Goal: Transaction & Acquisition: Purchase product/service

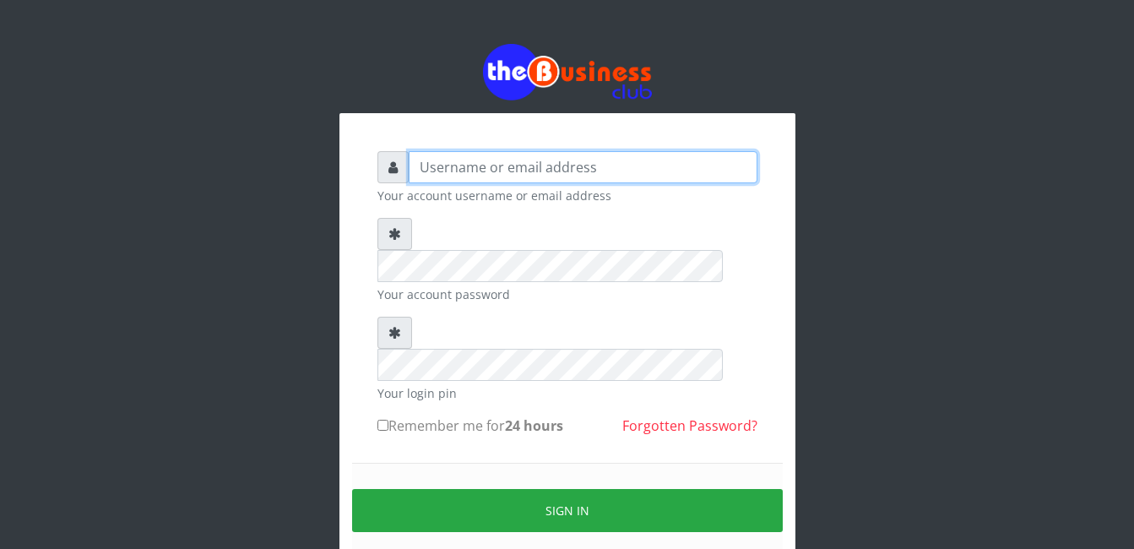
type input "gloworld1"
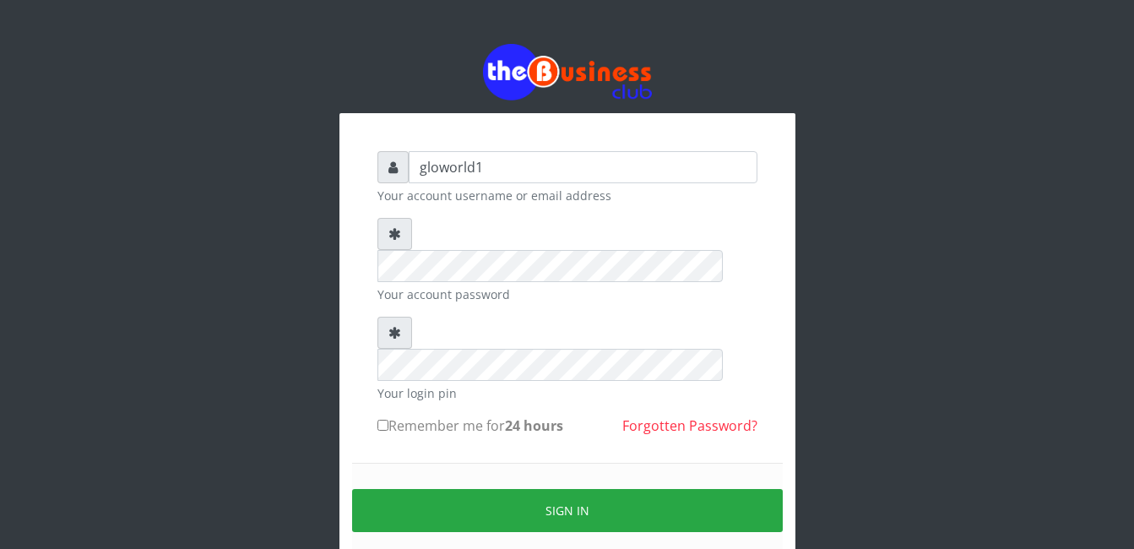
click at [379, 420] on input "Remember me for 24 hours" at bounding box center [382, 425] width 11 height 11
checkbox input "true"
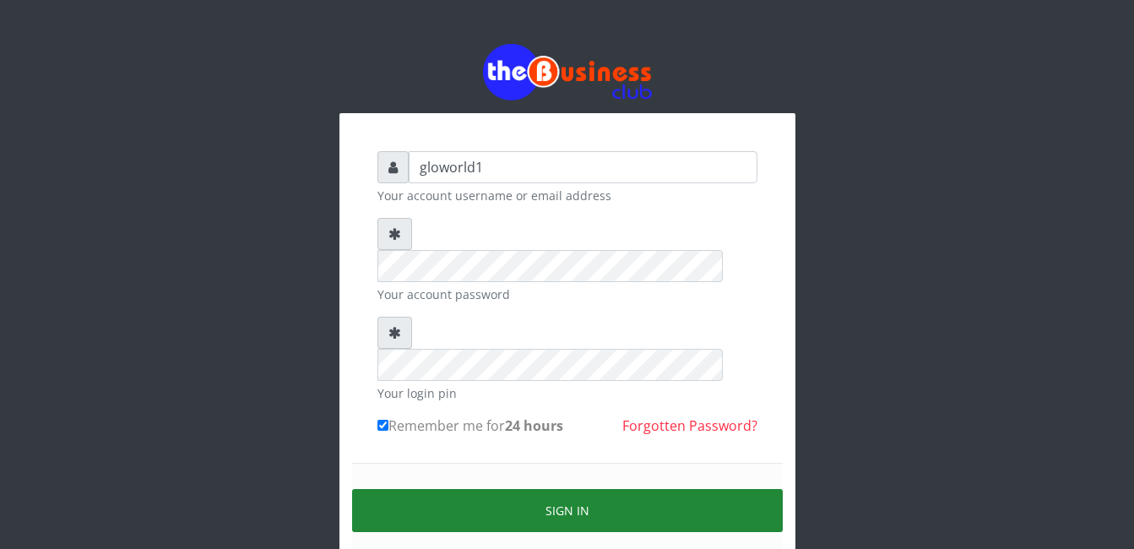
click at [576, 489] on button "Sign in" at bounding box center [567, 510] width 430 height 43
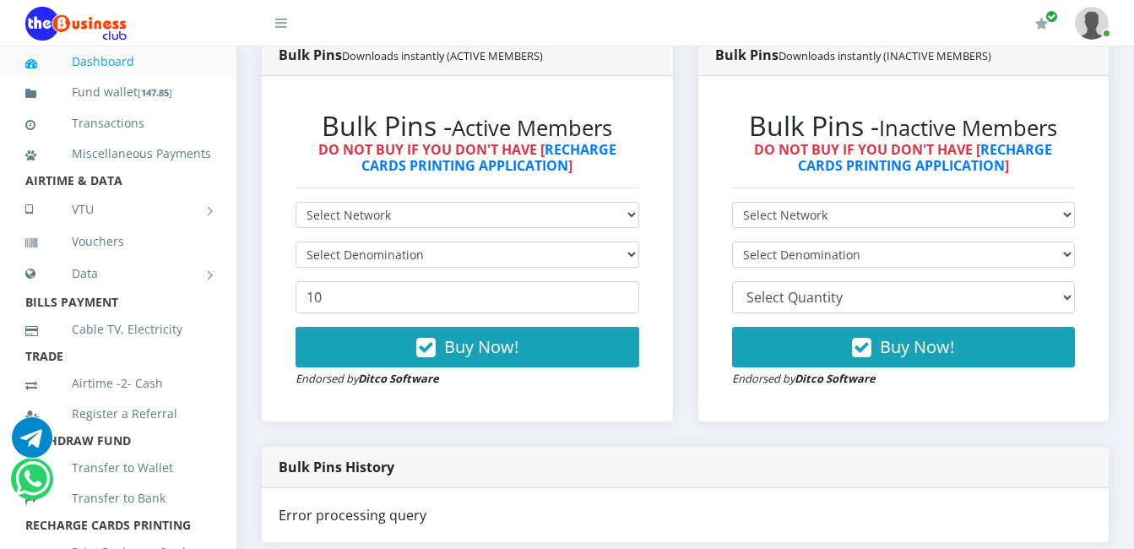
scroll to position [473, 0]
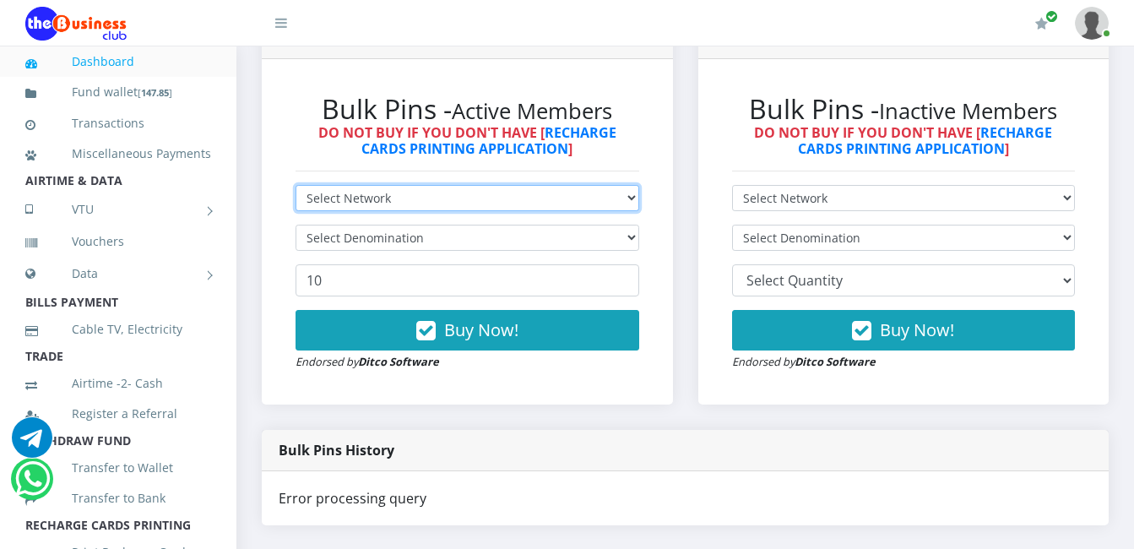
click at [398, 198] on select "Select Network MTN Globacom 9Mobile Airtel" at bounding box center [467, 198] width 344 height 26
select select "MTN"
click at [295, 185] on select "Select Network MTN Globacom 9Mobile Airtel" at bounding box center [467, 198] width 344 height 26
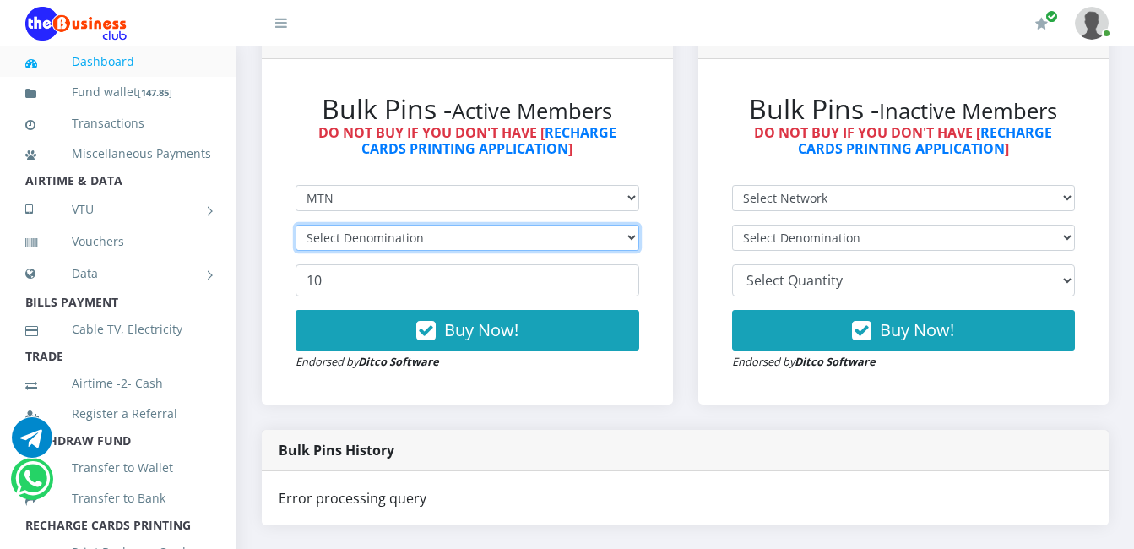
click at [428, 237] on select "Select Denomination" at bounding box center [467, 238] width 344 height 26
click at [430, 244] on select "Select Denomination" at bounding box center [467, 238] width 344 height 26
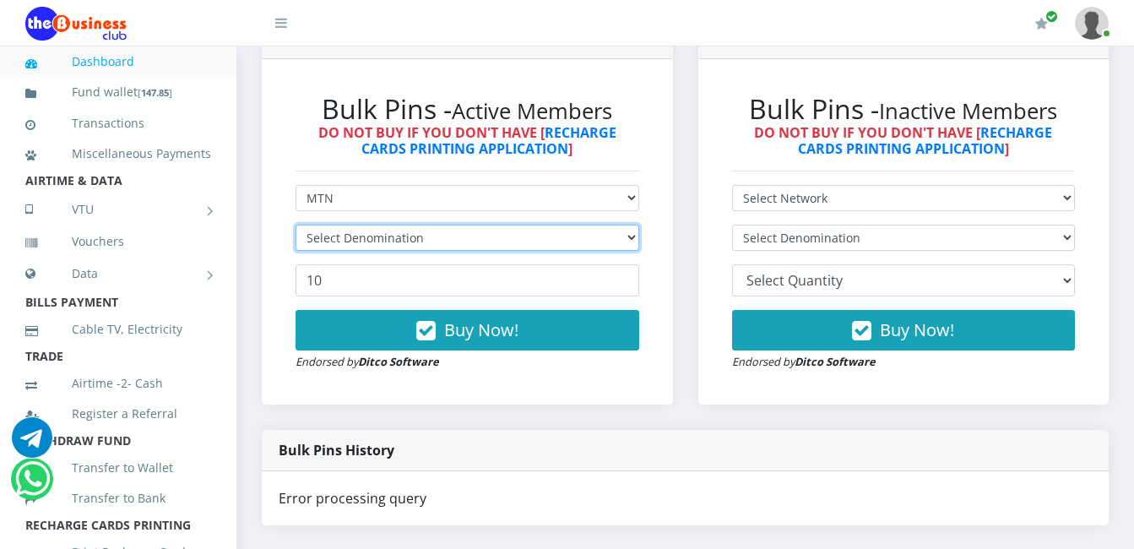
click at [430, 244] on select "Select Denomination" at bounding box center [467, 238] width 344 height 26
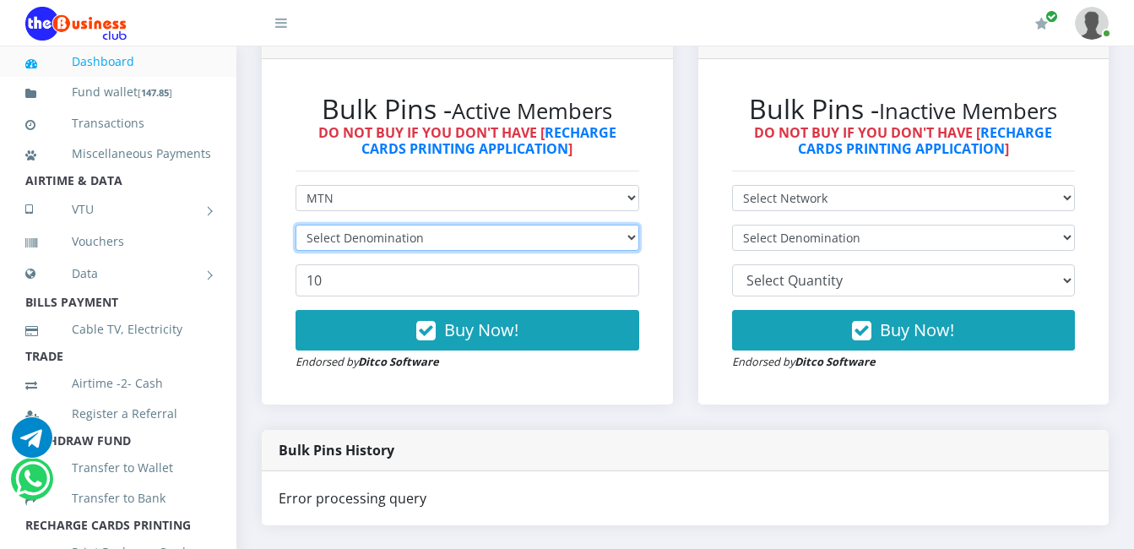
click at [430, 244] on select "Select Denomination" at bounding box center [467, 238] width 344 height 26
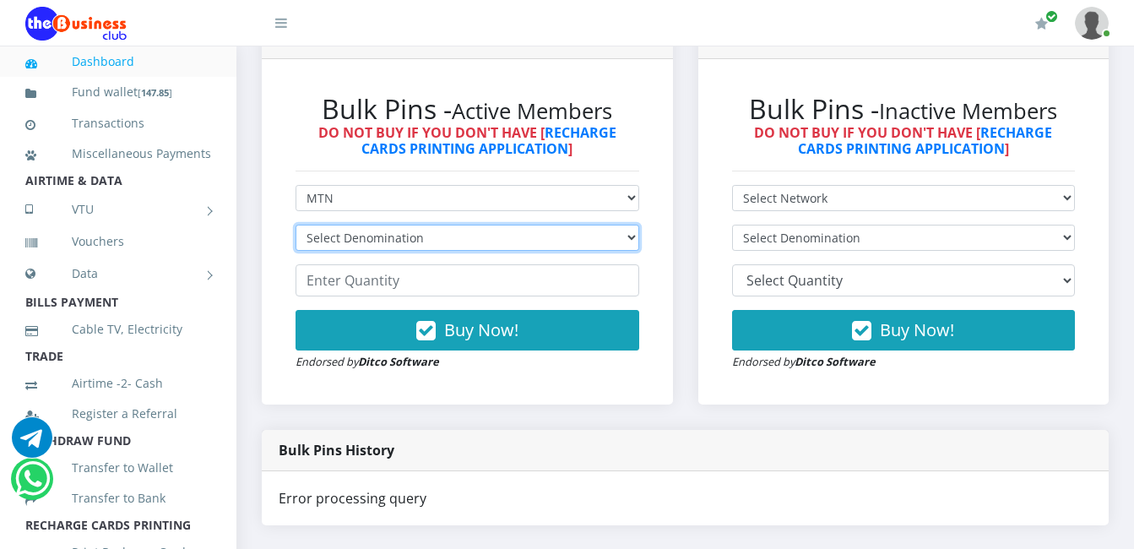
select select "96.94-100"
click at [295, 225] on select "Select Denomination MTN NGN100 - ₦96.94 MTN NGN200 - ₦193.88 MTN NGN400 - ₦387.…" at bounding box center [467, 238] width 344 height 26
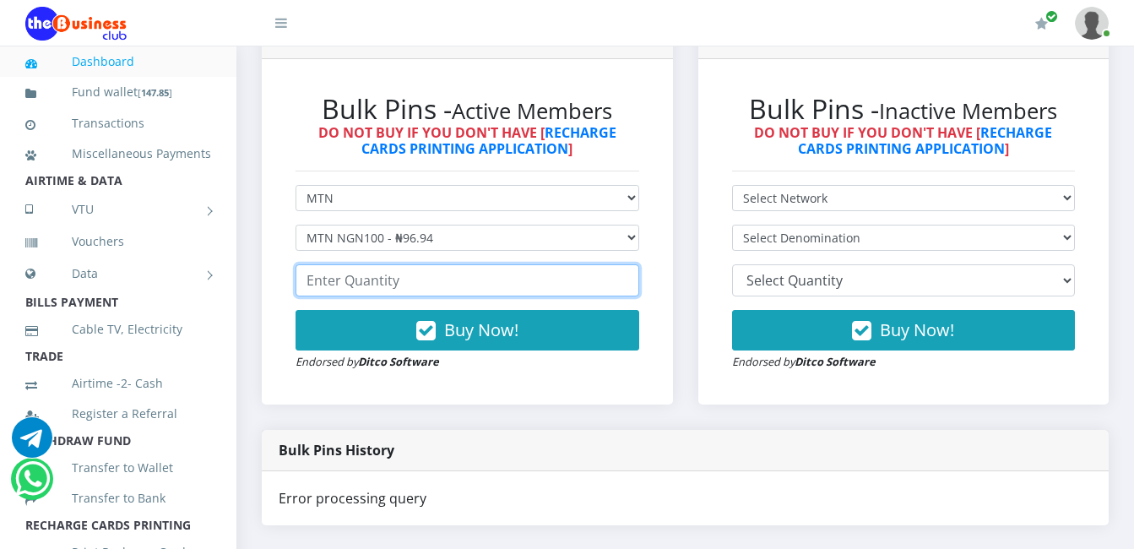
click at [404, 282] on input "number" at bounding box center [467, 280] width 344 height 32
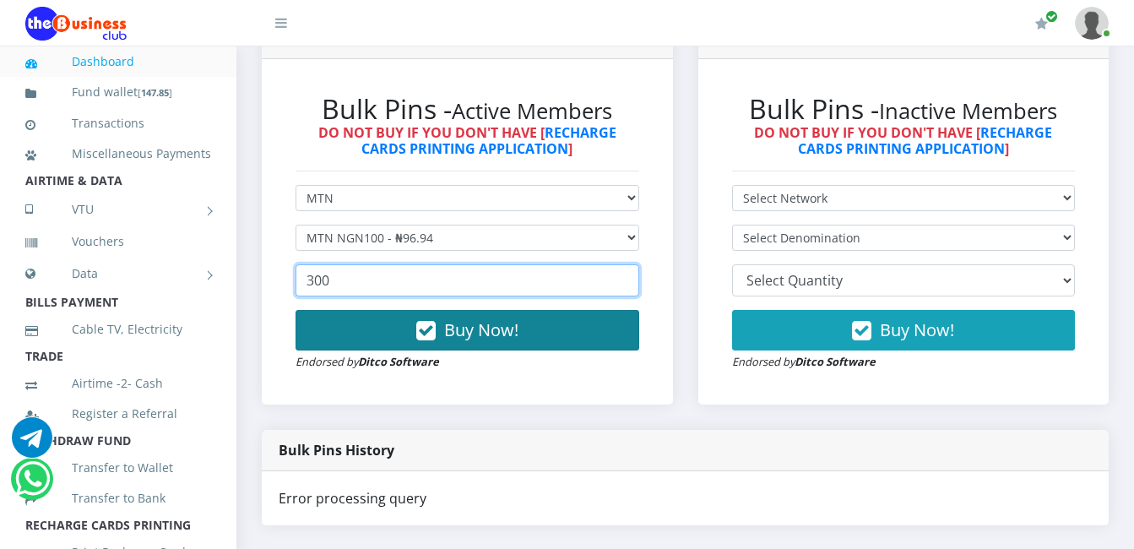
type input "300"
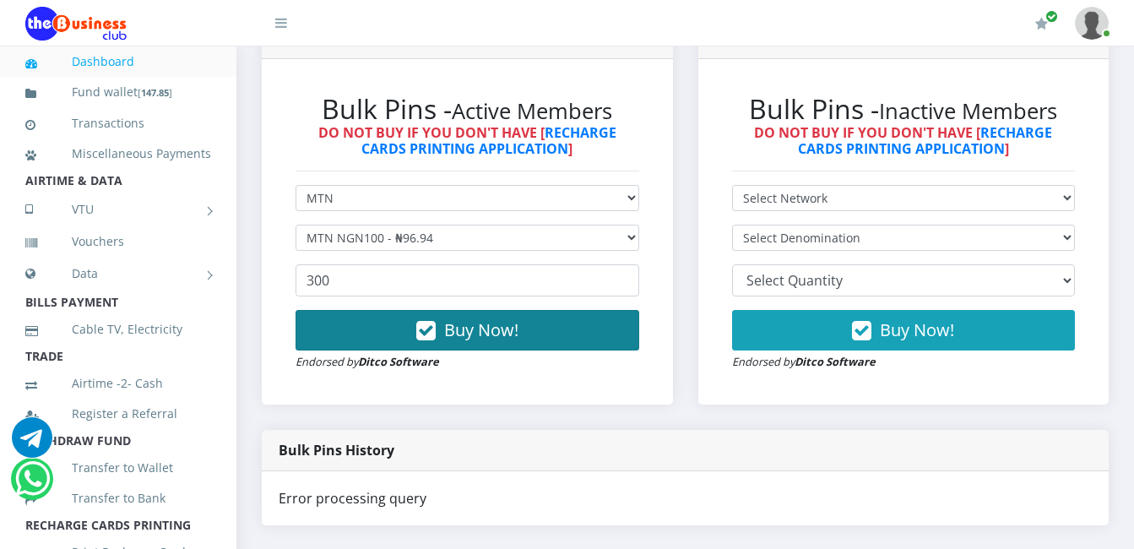
click at [426, 335] on icon "button" at bounding box center [425, 330] width 19 height 17
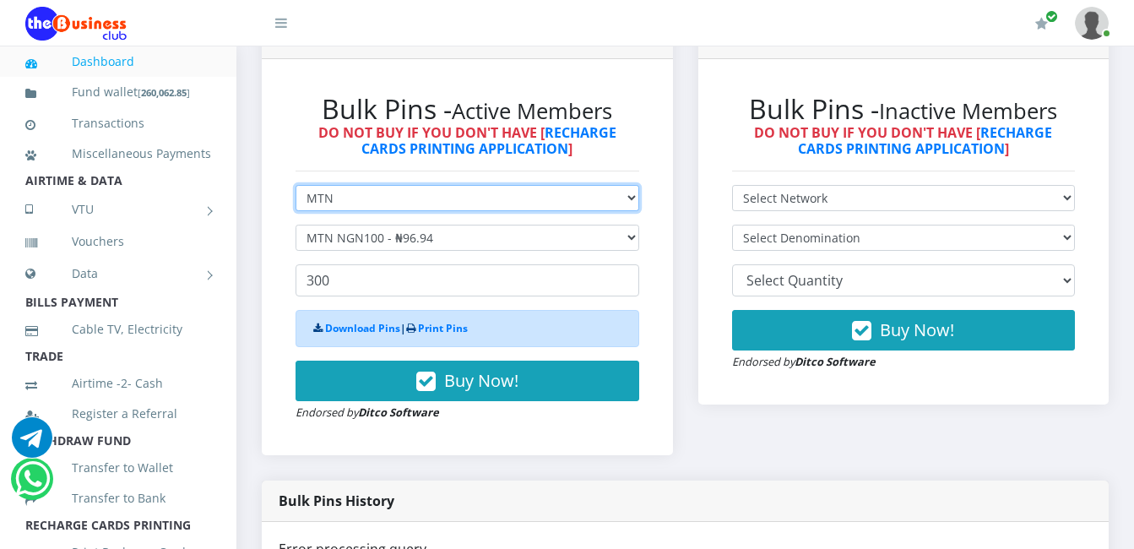
click at [333, 201] on select "Select Network MTN Globacom 9Mobile Airtel" at bounding box center [467, 198] width 344 height 26
select select "Airtel"
click at [295, 185] on select "Select Network MTN Globacom 9Mobile Airtel" at bounding box center [467, 198] width 344 height 26
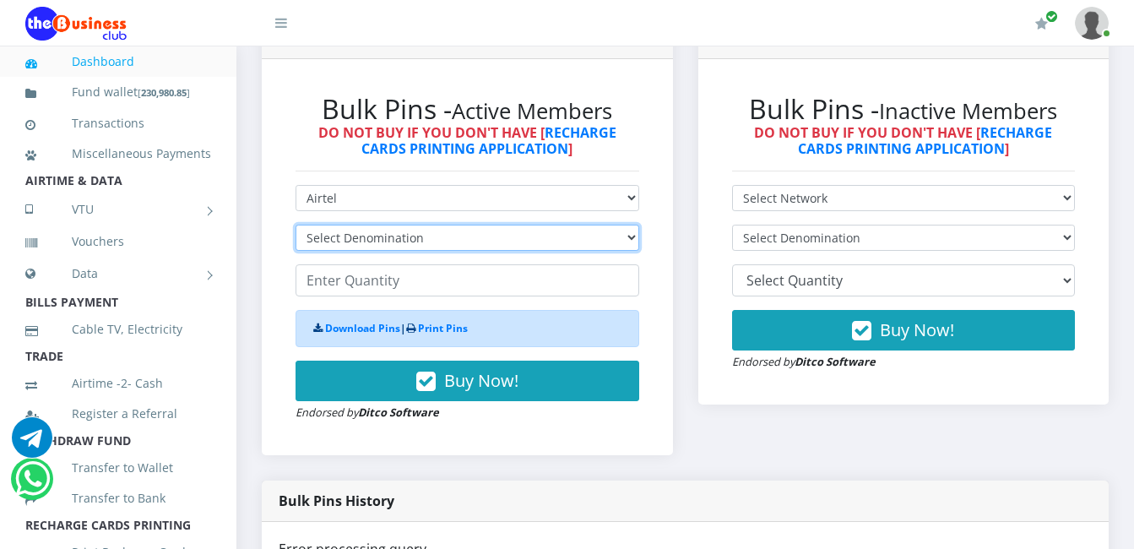
click at [423, 239] on select "Select Denomination Airtel NGN100 - ₦96.36 Airtel NGN200 - ₦192.72 Airtel NGN50…" at bounding box center [467, 238] width 344 height 26
select select "96.36-100"
click at [295, 225] on select "Select Denomination Airtel NGN100 - ₦96.36 Airtel NGN200 - ₦192.72 Airtel NGN50…" at bounding box center [467, 238] width 344 height 26
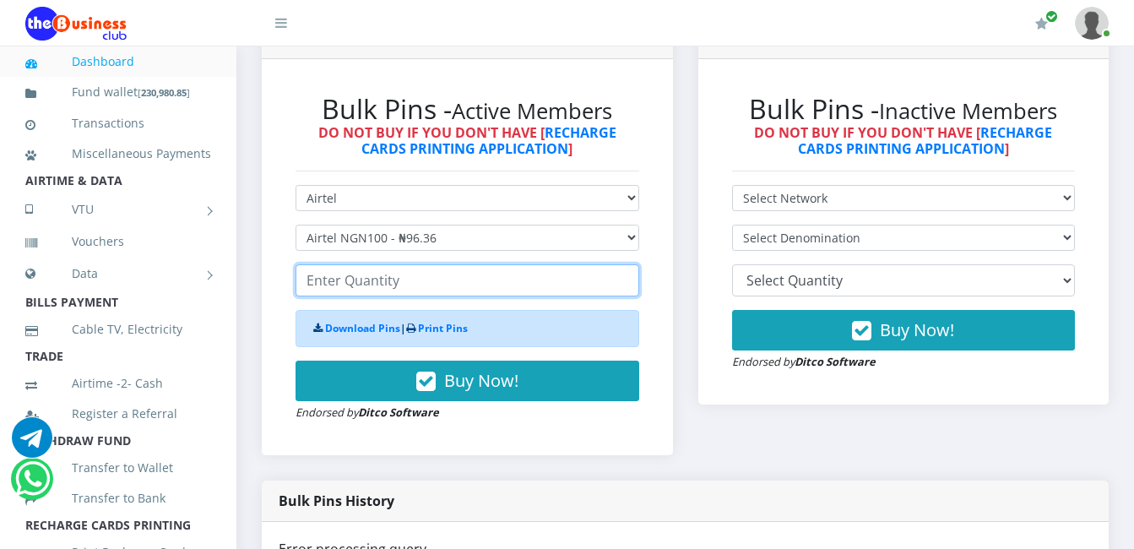
click at [403, 282] on input "number" at bounding box center [467, 280] width 344 height 32
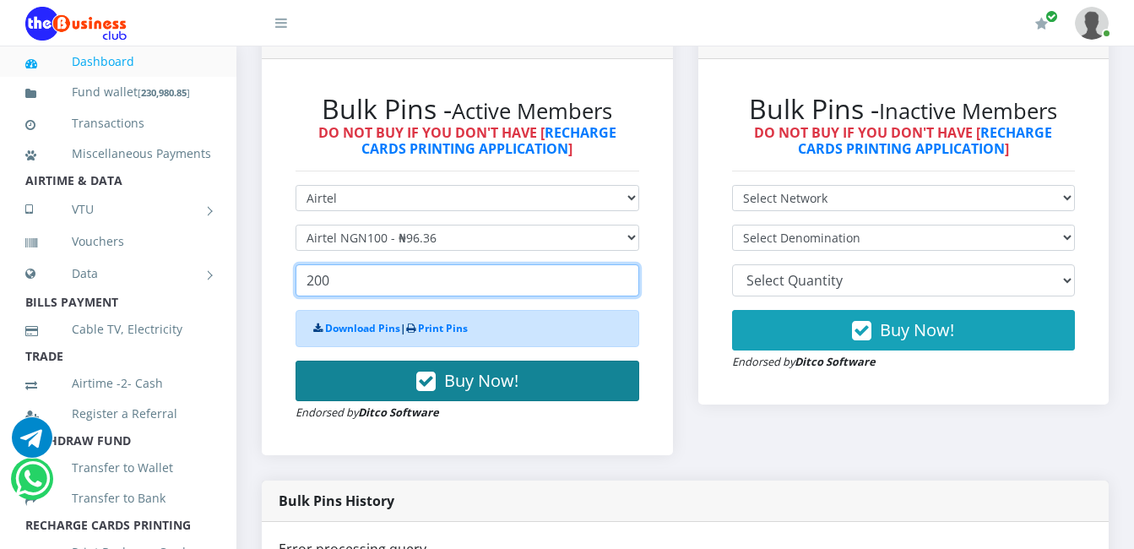
type input "200"
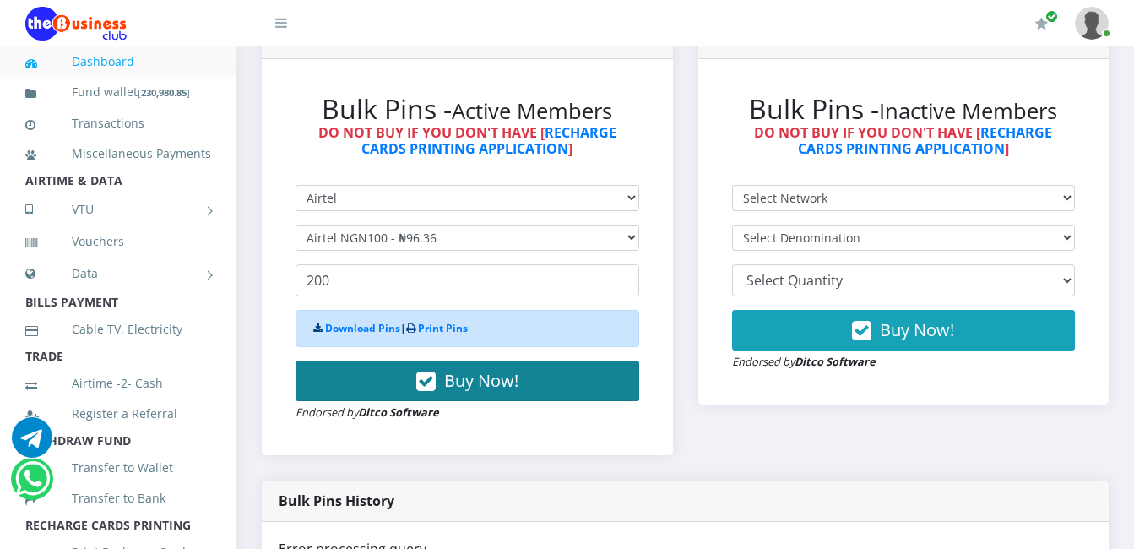
click at [423, 382] on icon "button" at bounding box center [425, 381] width 19 height 17
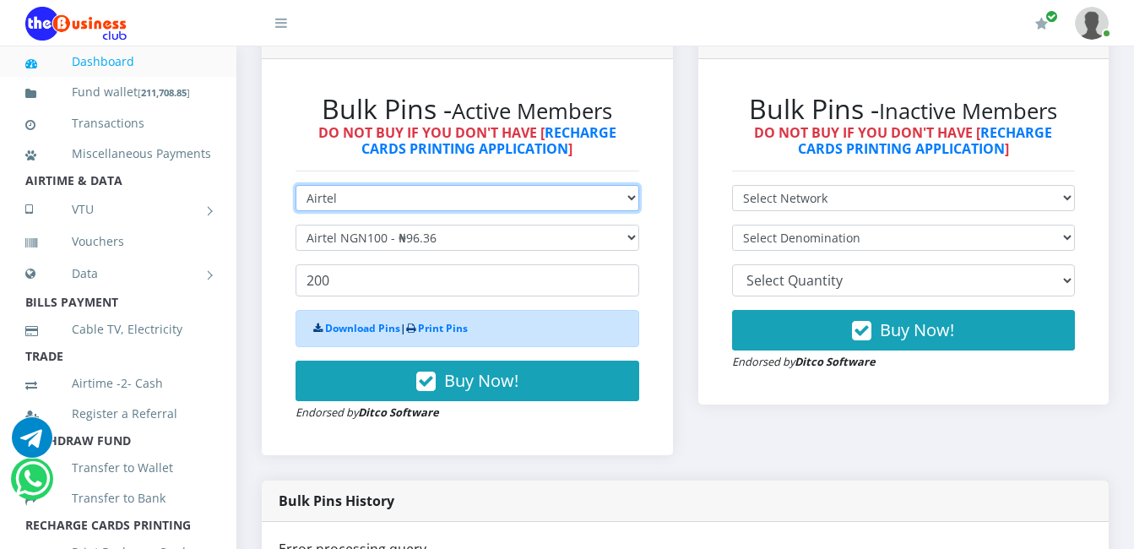
click at [341, 200] on select "Select Network MTN Globacom 9Mobile Airtel" at bounding box center [467, 198] width 344 height 26
select select "MTN"
click at [295, 185] on select "Select Network MTN Globacom 9Mobile Airtel" at bounding box center [467, 198] width 344 height 26
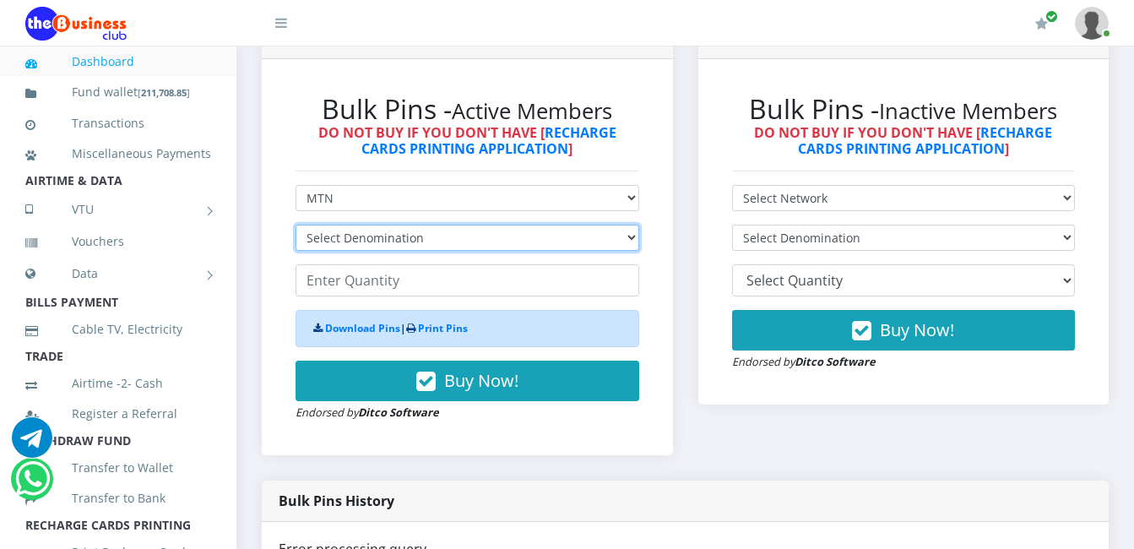
click at [419, 232] on select "Select Denomination MTN NGN100 - ₦96.94 MTN NGN200 - ₦193.88 MTN NGN400 - ₦387.…" at bounding box center [467, 238] width 344 height 26
select select "193.88-200"
click at [295, 225] on select "Select Denomination MTN NGN100 - ₦96.94 MTN NGN200 - ₦193.88 MTN NGN400 - ₦387.…" at bounding box center [467, 238] width 344 height 26
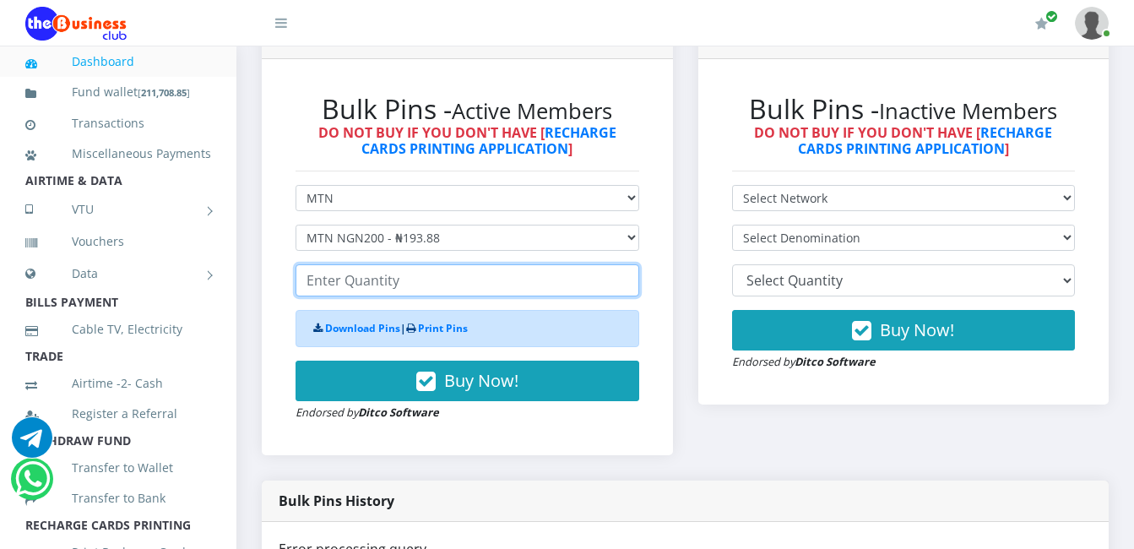
click at [400, 286] on input "number" at bounding box center [467, 280] width 344 height 32
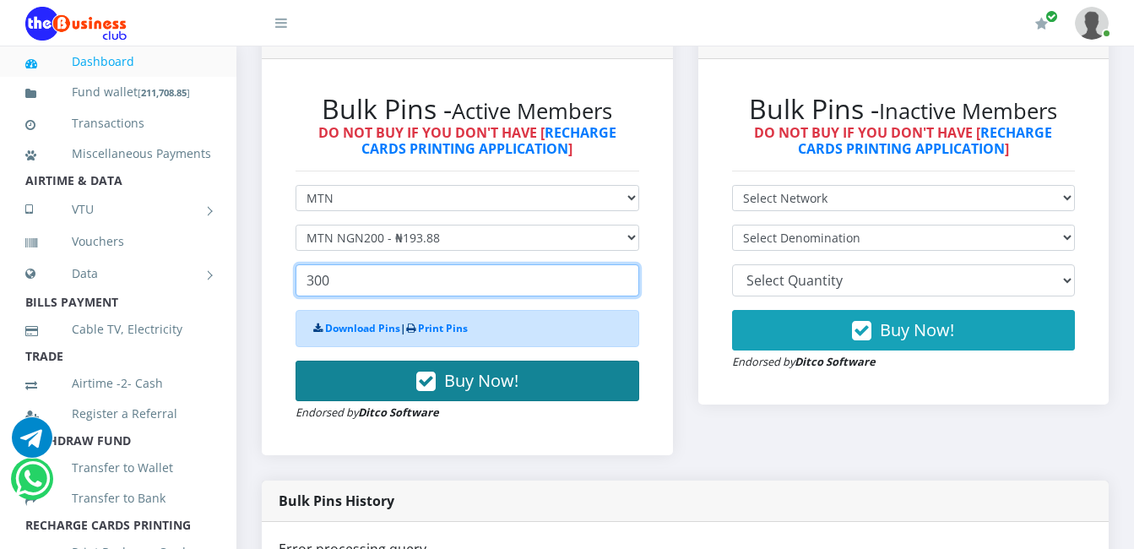
type input "300"
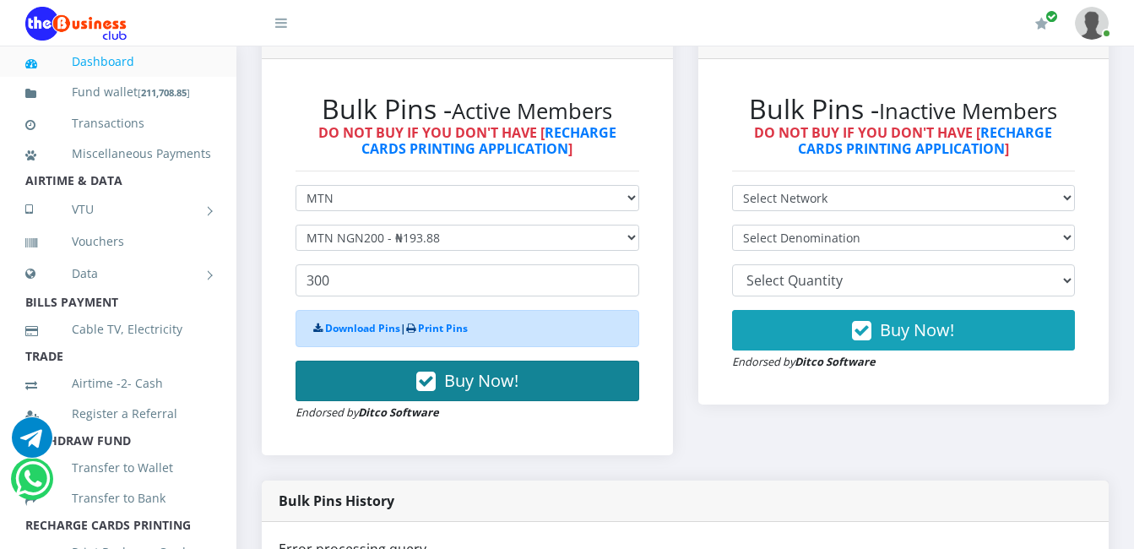
click at [425, 377] on icon "button" at bounding box center [425, 381] width 19 height 17
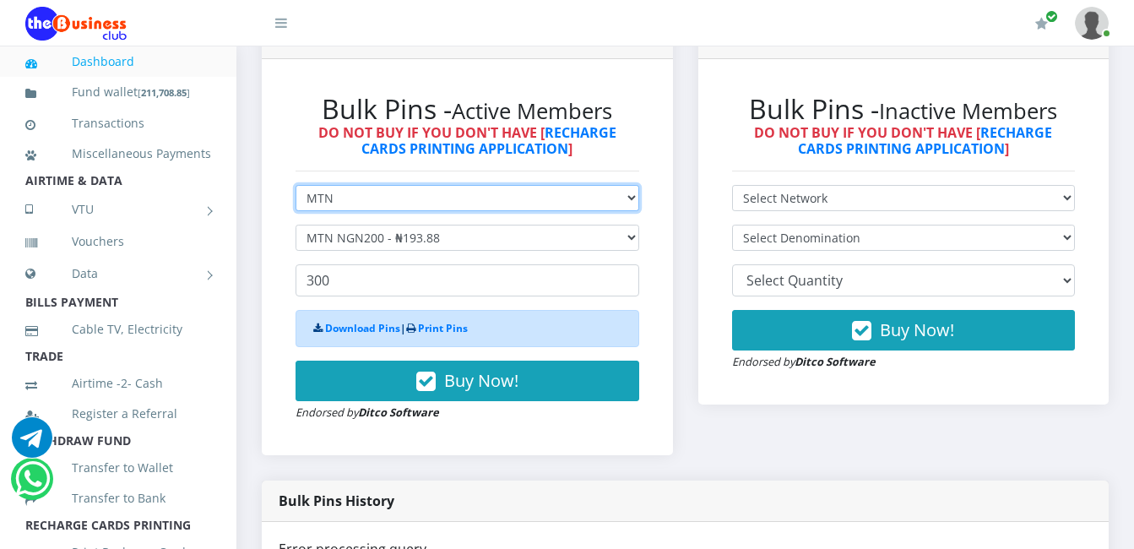
click at [334, 199] on select "Select Network MTN Globacom 9Mobile Airtel" at bounding box center [467, 198] width 344 height 26
select select "Airtel"
click at [295, 185] on select "Select Network MTN Globacom 9Mobile Airtel" at bounding box center [467, 198] width 344 height 26
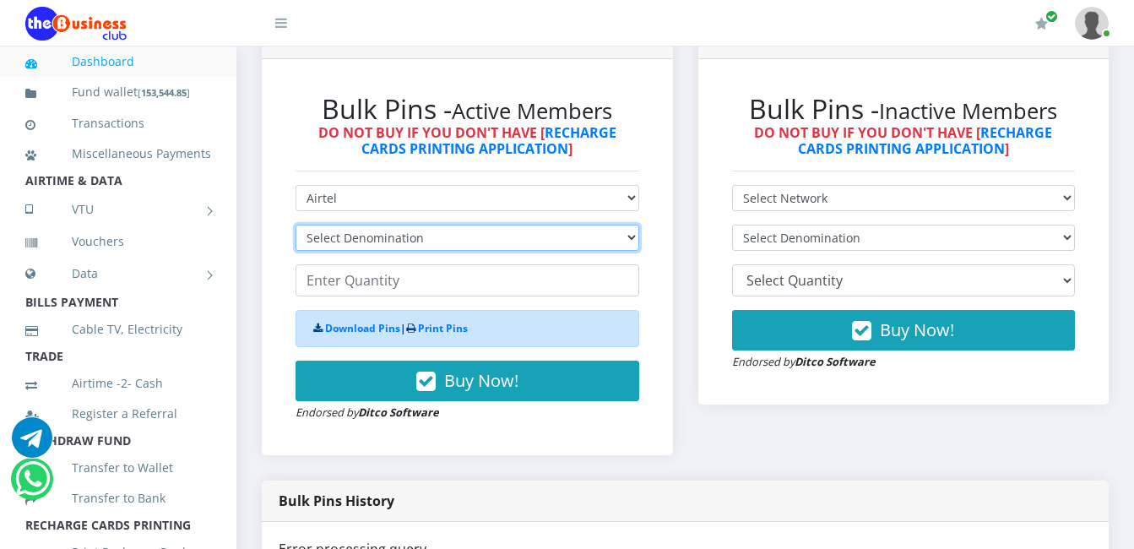
click at [425, 231] on select "Select Denomination Airtel NGN100 - ₦96.36 Airtel NGN200 - ₦192.72 Airtel NGN50…" at bounding box center [467, 238] width 344 height 26
select select "192.72-200"
click at [295, 225] on select "Select Denomination Airtel NGN100 - ₦96.36 Airtel NGN200 - ₦192.72 Airtel NGN50…" at bounding box center [467, 238] width 344 height 26
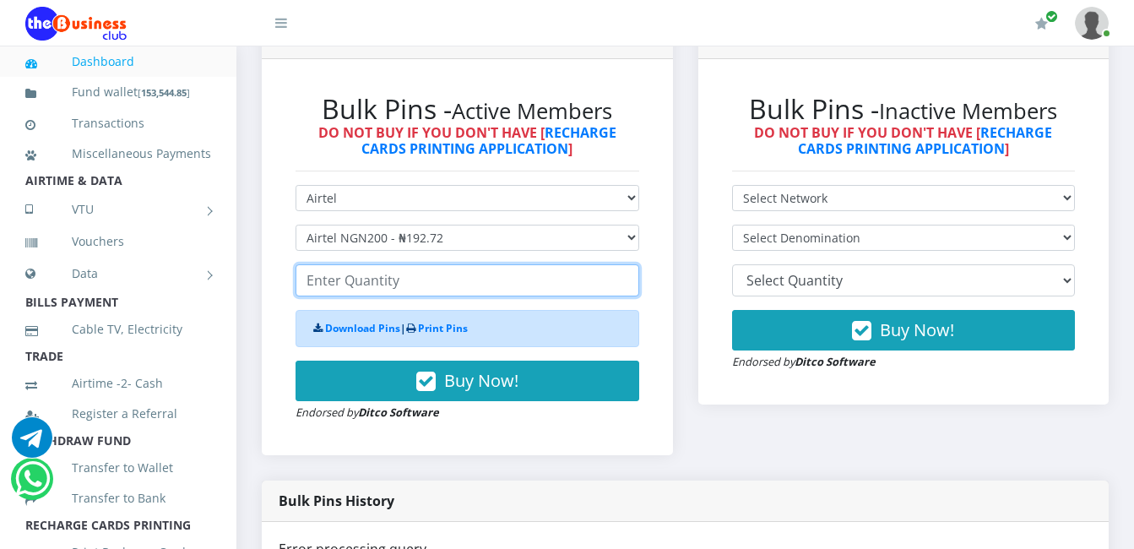
click at [408, 281] on input "number" at bounding box center [467, 280] width 344 height 32
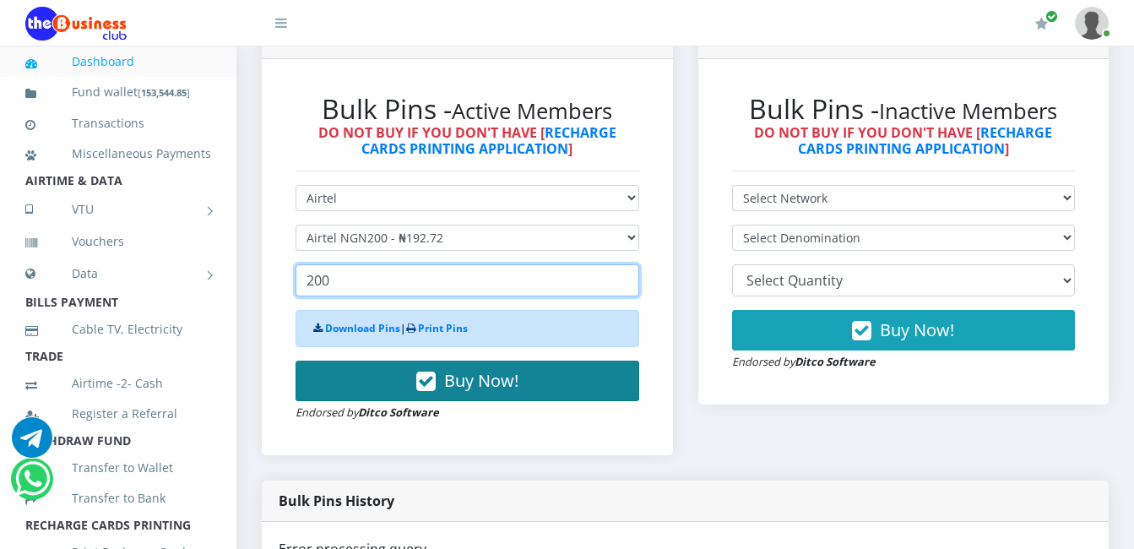
type input "200"
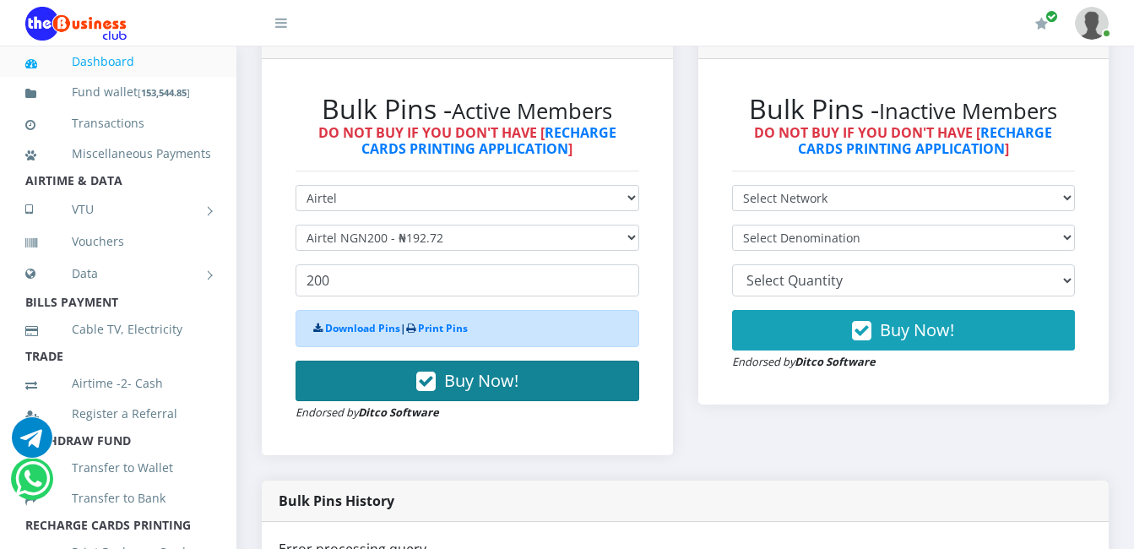
click at [428, 383] on icon "button" at bounding box center [425, 381] width 19 height 17
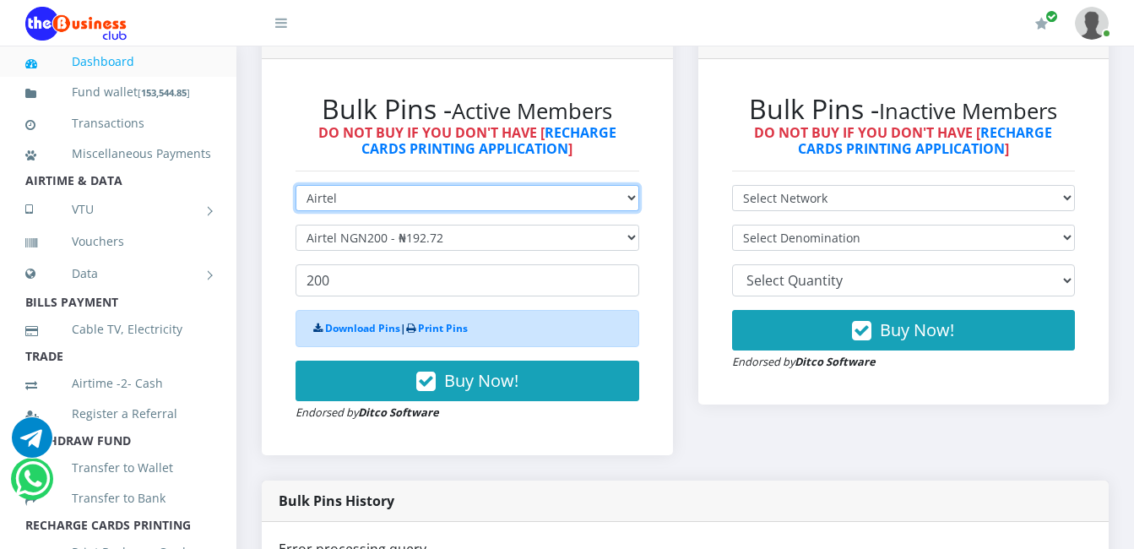
click at [338, 195] on select "Select Network MTN Globacom 9Mobile Airtel" at bounding box center [467, 198] width 344 height 26
select select "MTN"
click at [295, 185] on select "Select Network MTN Globacom 9Mobile Airtel" at bounding box center [467, 198] width 344 height 26
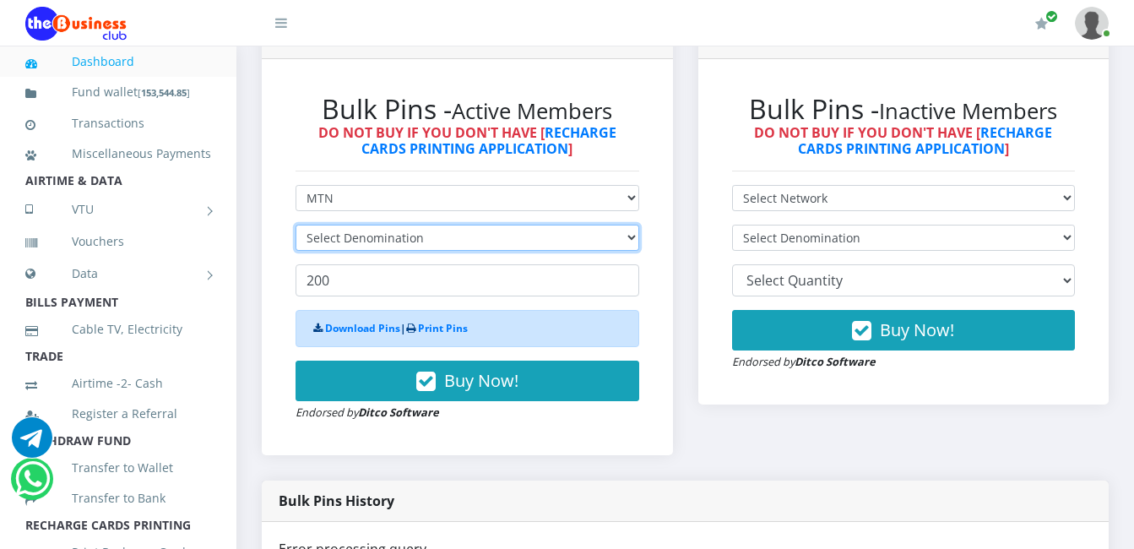
click at [426, 241] on select "Select Denomination" at bounding box center [467, 238] width 344 height 26
select select "484.7-500"
click at [295, 225] on select "Select Denomination MTN NGN100 - ₦96.94 MTN NGN200 - ₦193.88 MTN NGN400 - ₦387.…" at bounding box center [467, 238] width 344 height 26
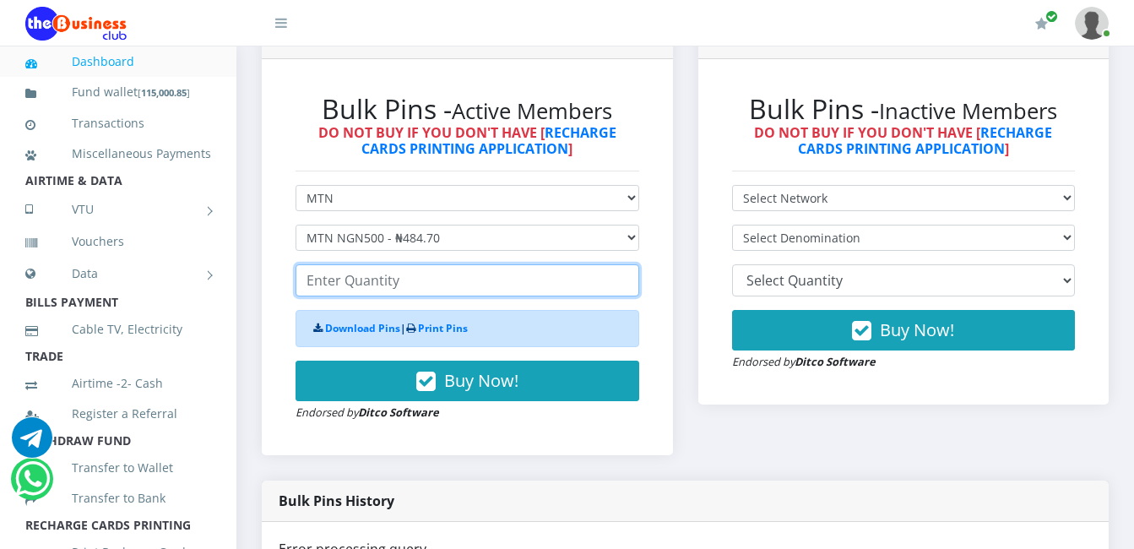
click at [406, 279] on input "number" at bounding box center [467, 280] width 344 height 32
click at [328, 280] on input "200" at bounding box center [467, 280] width 344 height 32
type input "2"
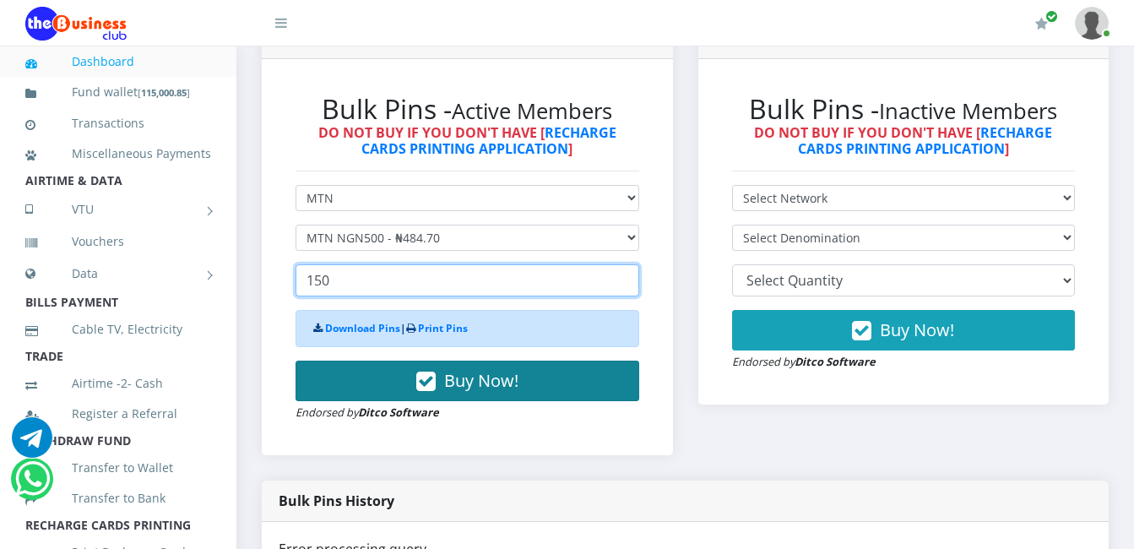
type input "150"
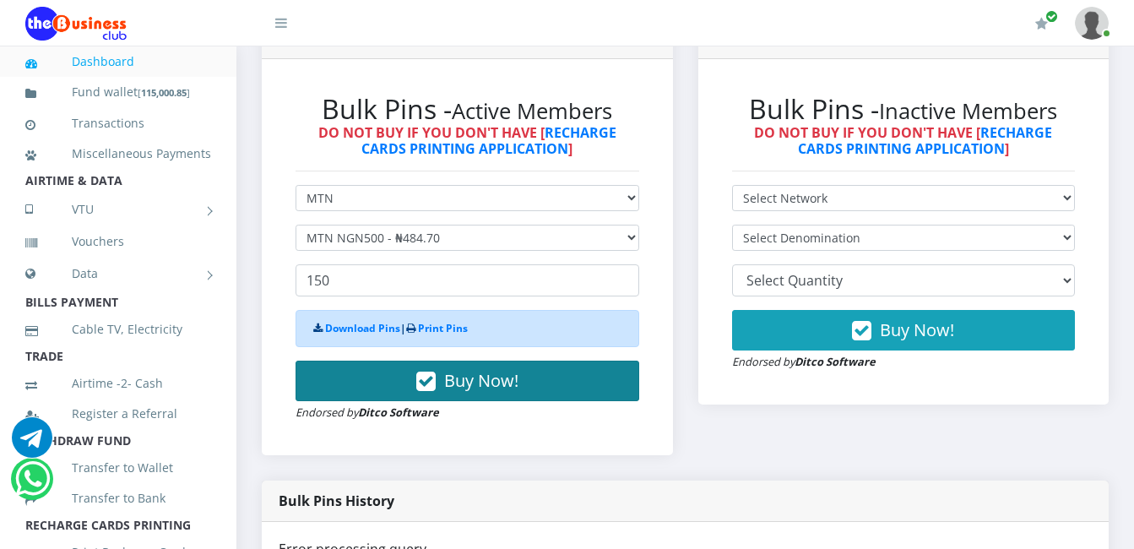
click at [427, 382] on icon "button" at bounding box center [425, 381] width 19 height 17
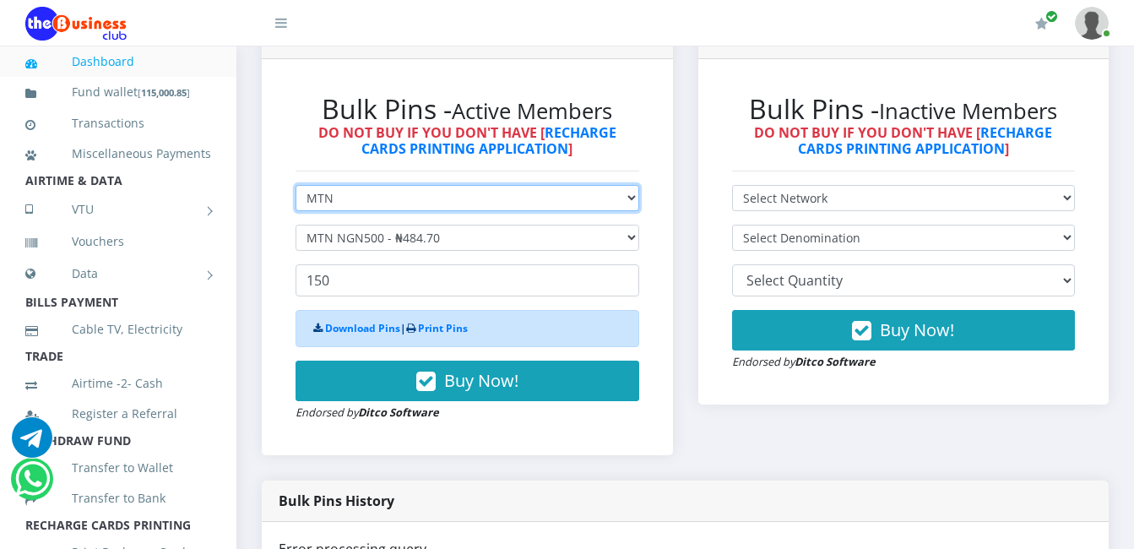
click at [337, 199] on select "Select Network MTN Globacom 9Mobile Airtel" at bounding box center [467, 198] width 344 height 26
select select "Airtel"
click at [295, 185] on select "Select Network MTN Globacom 9Mobile Airtel" at bounding box center [467, 198] width 344 height 26
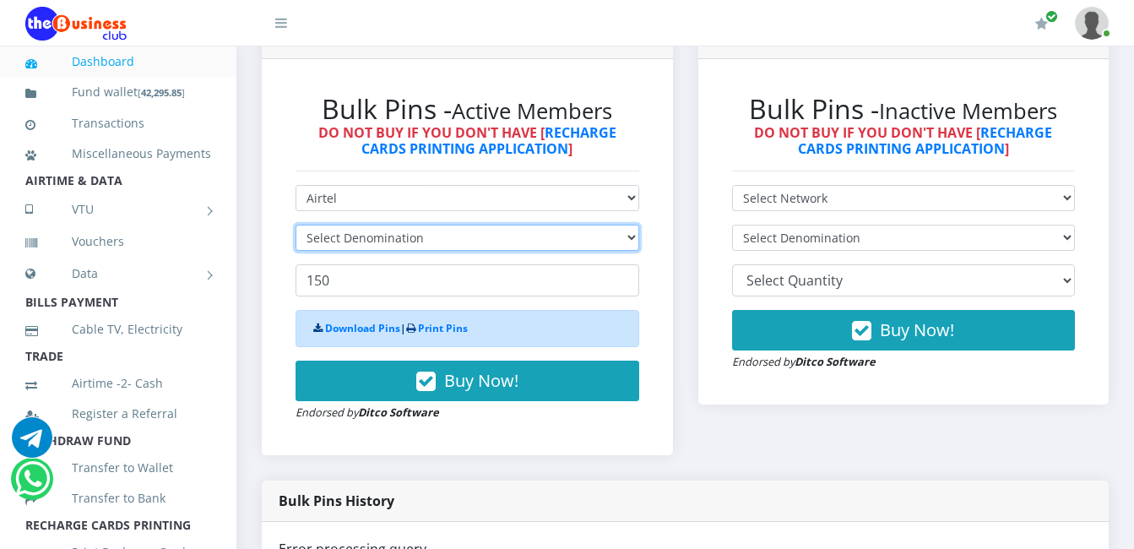
click at [435, 233] on select "Select Denomination" at bounding box center [467, 238] width 344 height 26
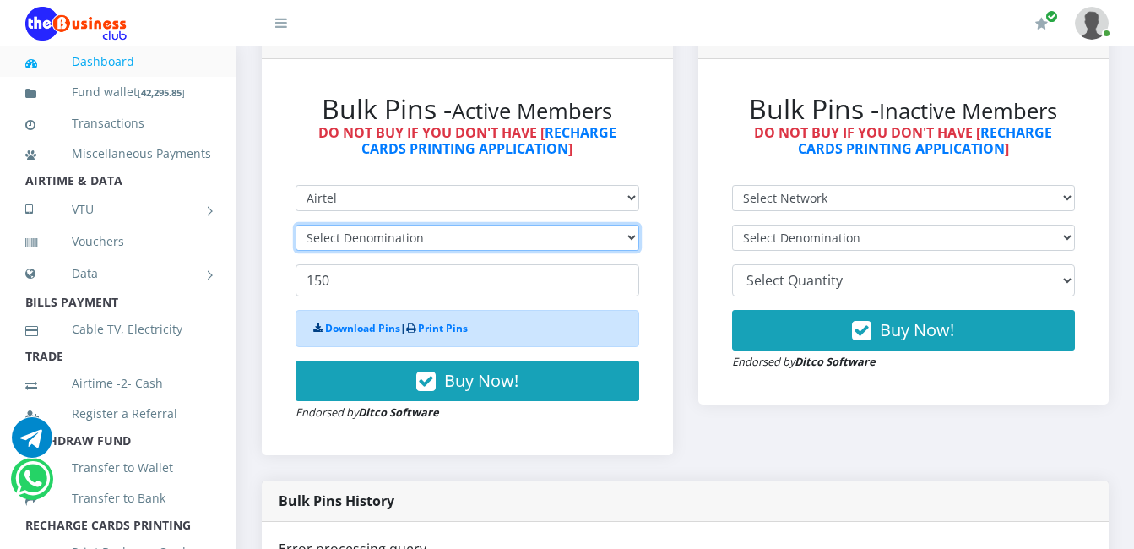
click at [435, 233] on select "Select Denomination" at bounding box center [467, 238] width 344 height 26
click at [423, 244] on select "Select Denomination" at bounding box center [467, 238] width 344 height 26
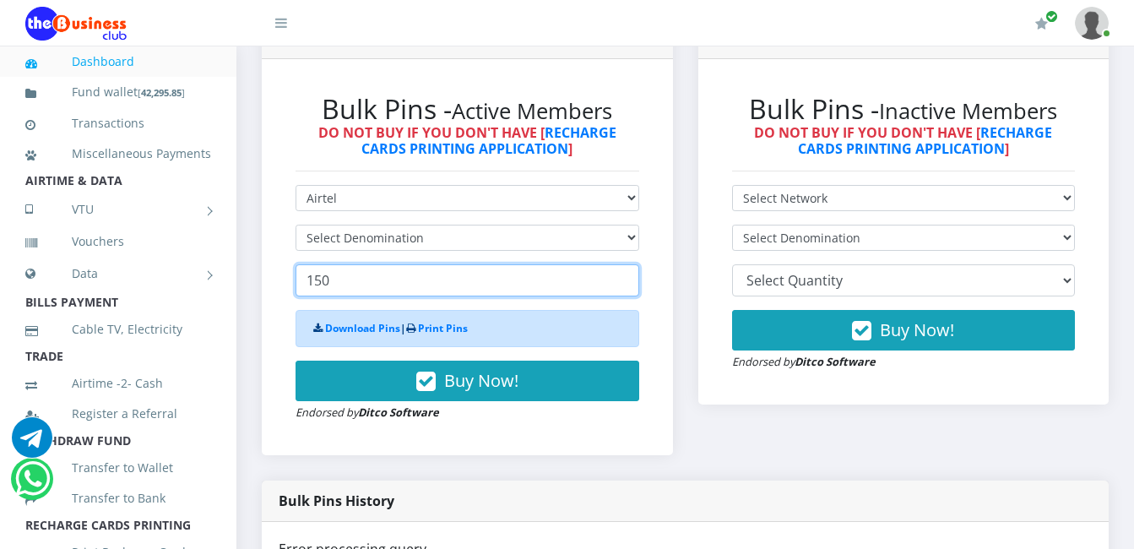
click at [333, 283] on input "150" at bounding box center [467, 280] width 344 height 32
type input "1"
type input "100"
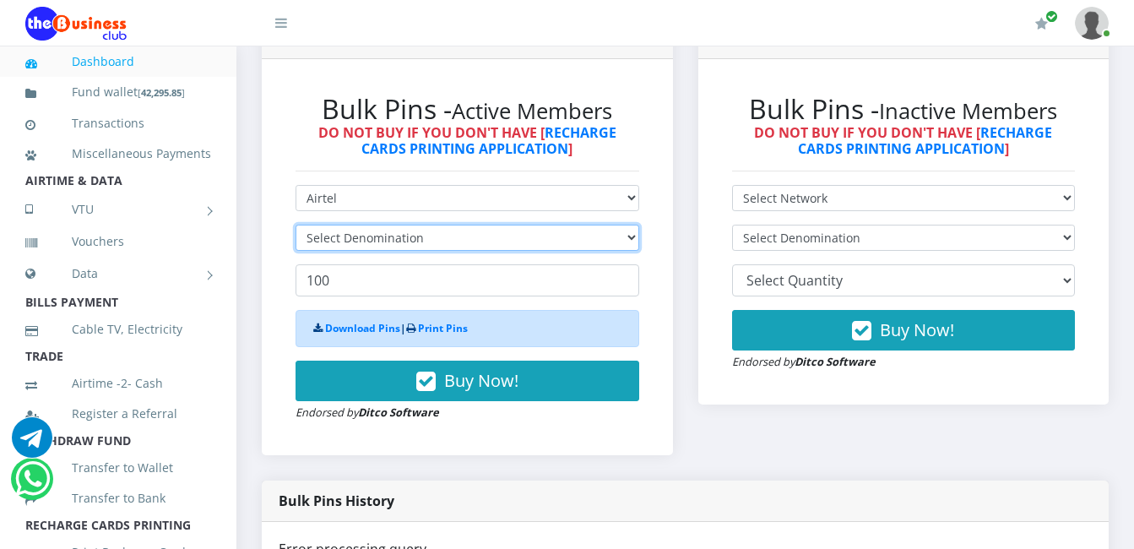
click at [425, 235] on select "Select Denomination" at bounding box center [467, 238] width 344 height 26
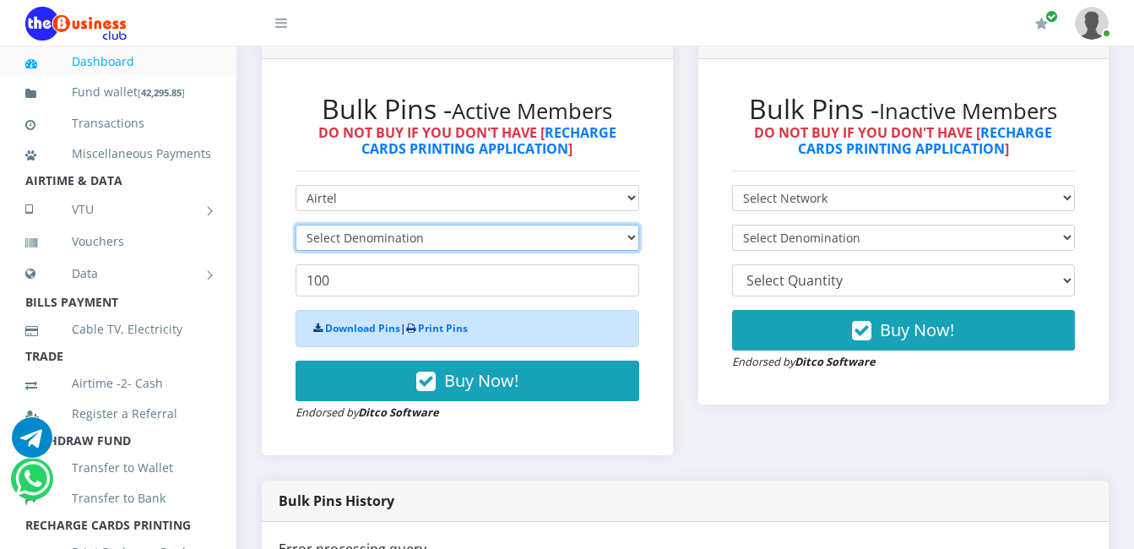
click at [425, 235] on select "Select Denomination" at bounding box center [467, 238] width 344 height 26
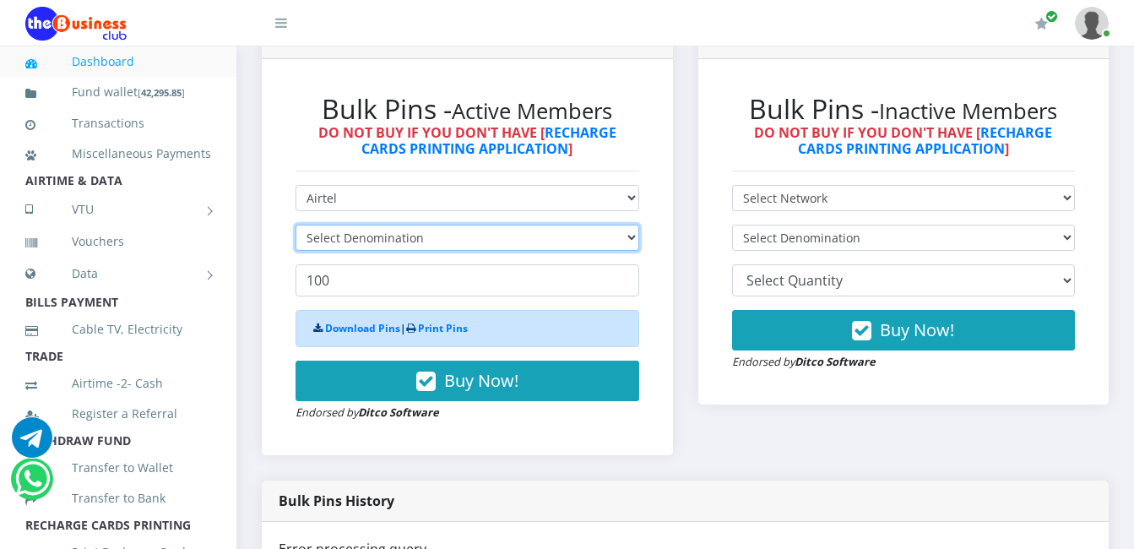
click at [425, 235] on select "Select Denomination" at bounding box center [467, 238] width 344 height 26
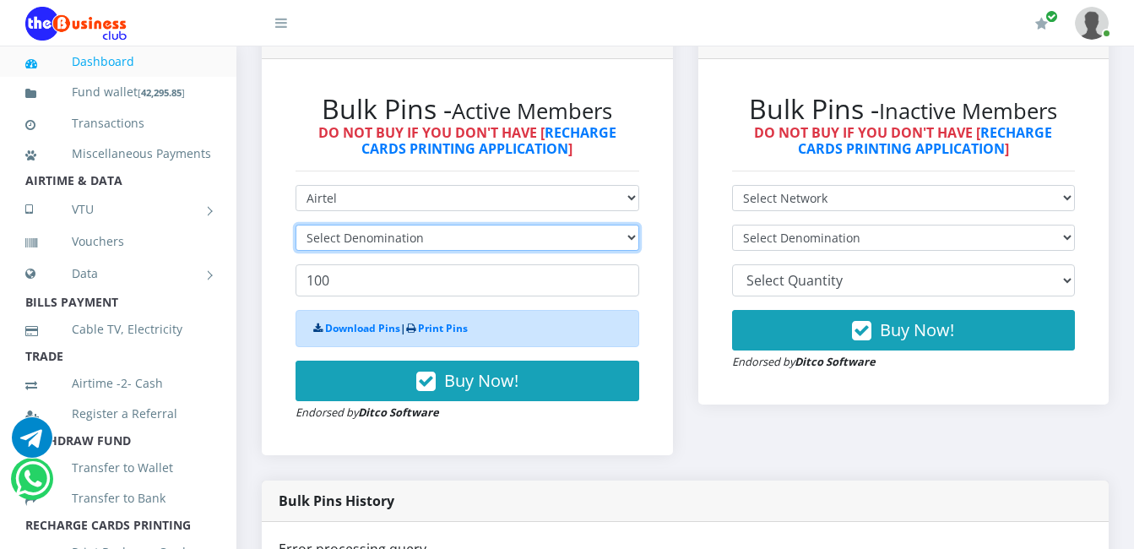
click at [425, 235] on select "Select Denomination" at bounding box center [467, 238] width 344 height 26
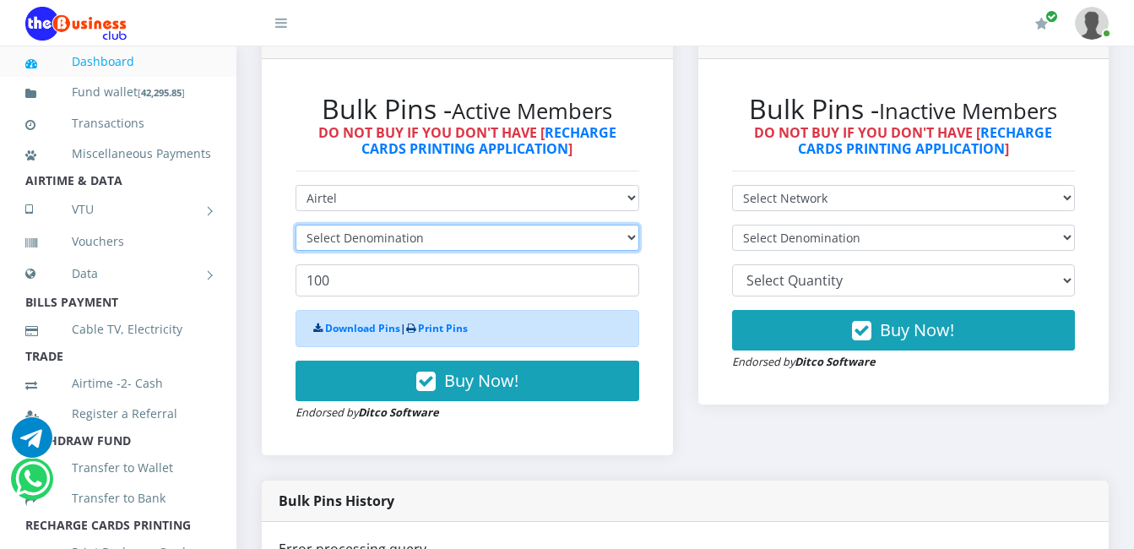
click at [425, 235] on select "Select Denomination" at bounding box center [467, 238] width 344 height 26
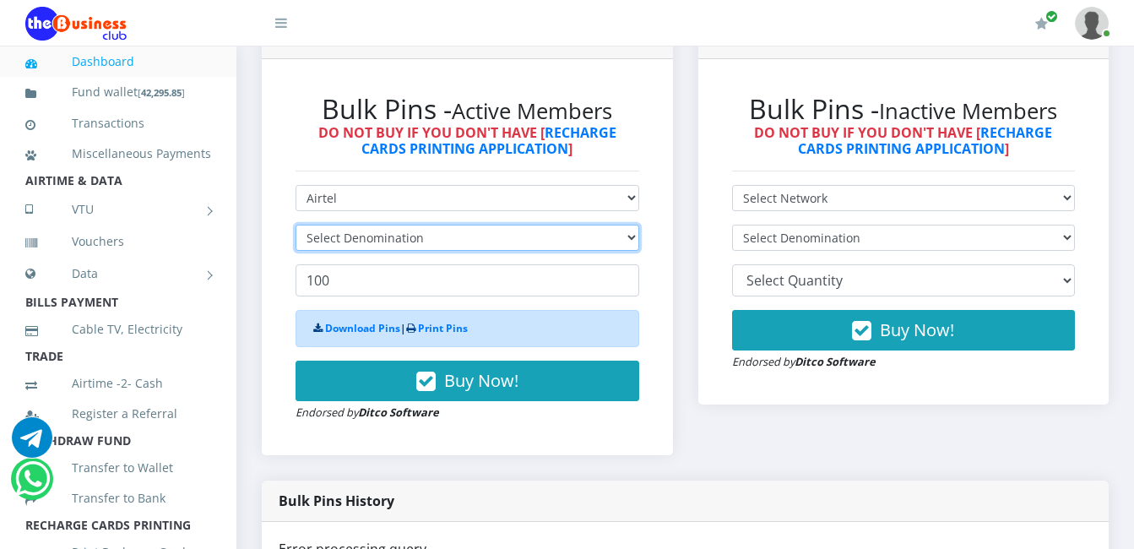
click at [425, 235] on select "Select Denomination" at bounding box center [467, 238] width 344 height 26
click at [425, 229] on select "Select Denomination" at bounding box center [467, 238] width 344 height 26
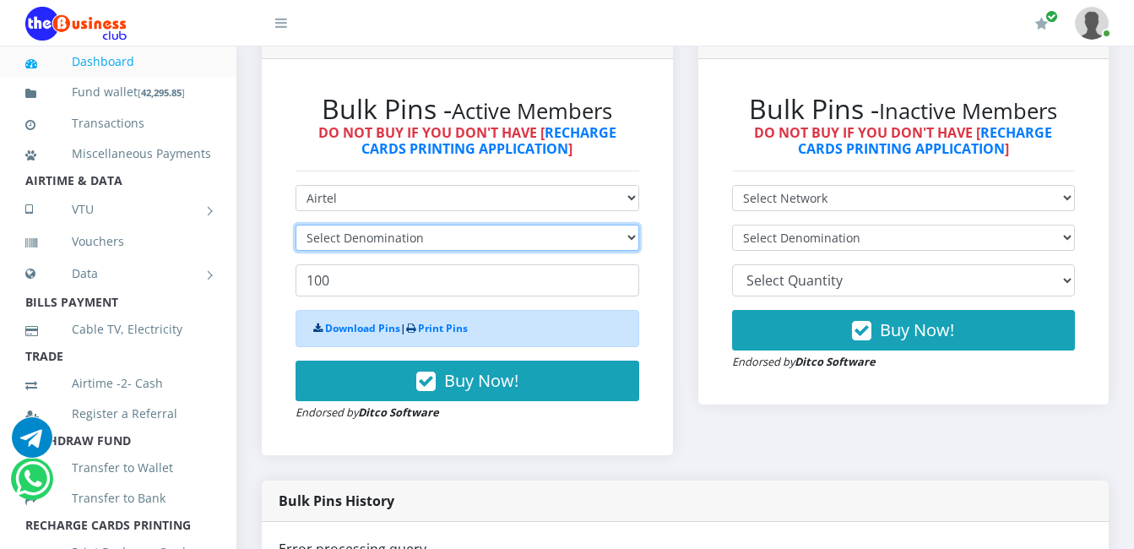
click at [425, 229] on select "Select Denomination" at bounding box center [467, 238] width 344 height 26
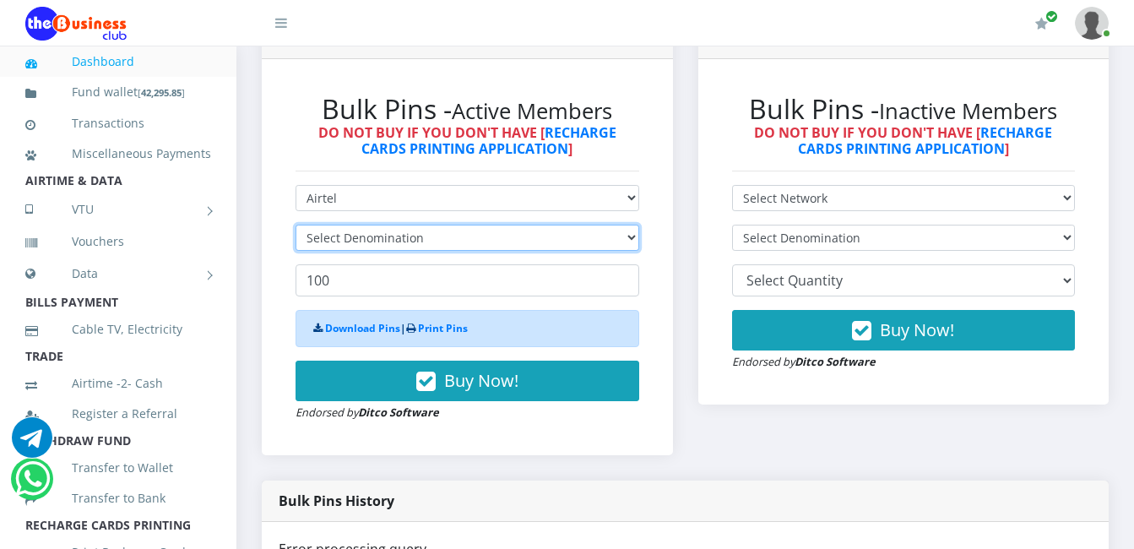
click at [425, 229] on select "Select Denomination" at bounding box center [467, 238] width 344 height 26
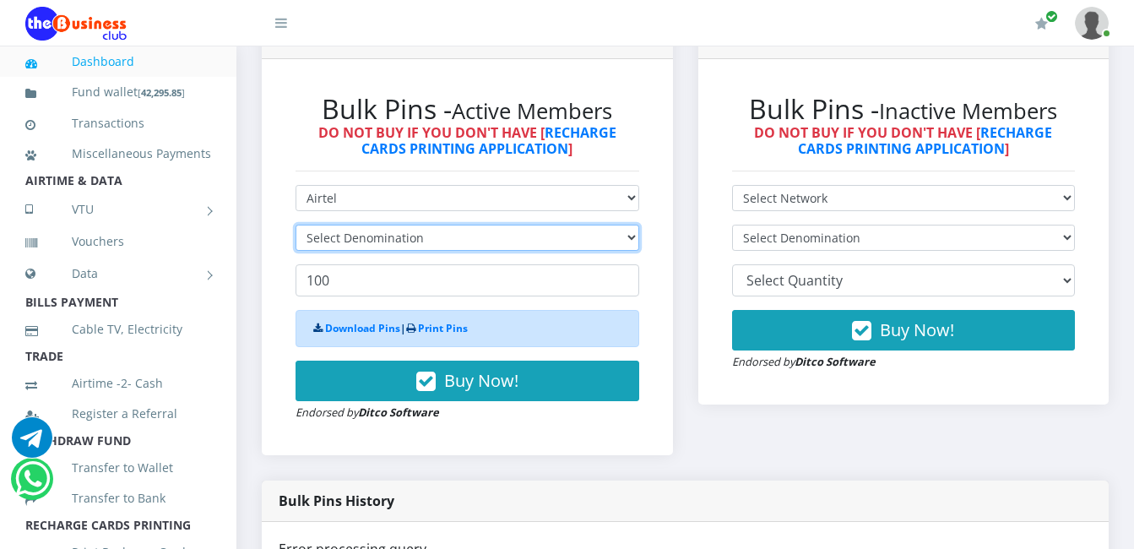
click at [425, 229] on select "Select Denomination" at bounding box center [467, 238] width 344 height 26
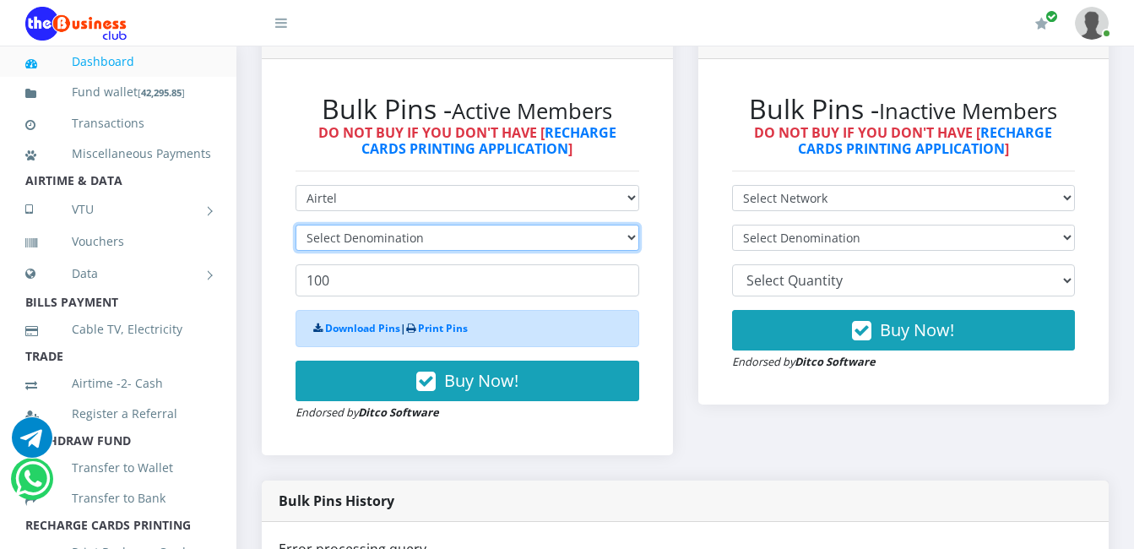
click at [425, 229] on select "Select Denomination" at bounding box center [467, 238] width 344 height 26
click at [425, 241] on select "Select Denomination" at bounding box center [467, 238] width 344 height 26
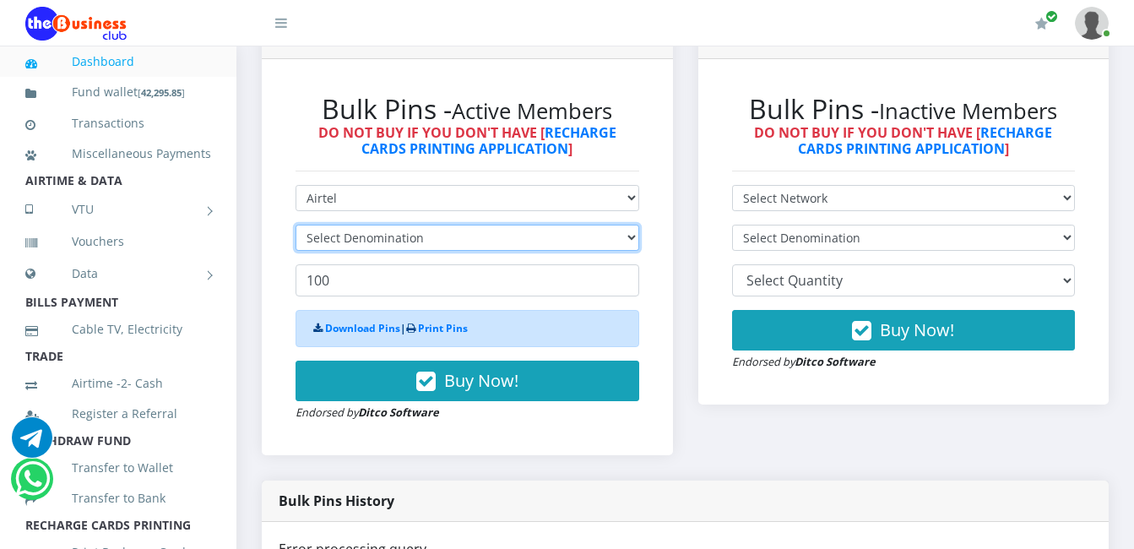
click at [425, 241] on select "Select Denomination" at bounding box center [467, 238] width 344 height 26
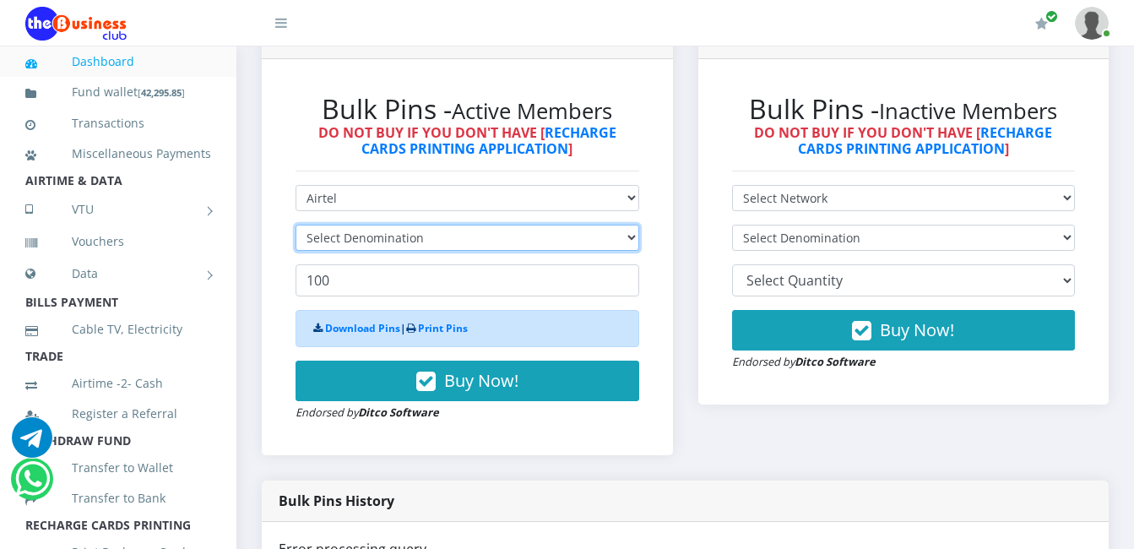
click at [425, 241] on select "Select Denomination" at bounding box center [467, 238] width 344 height 26
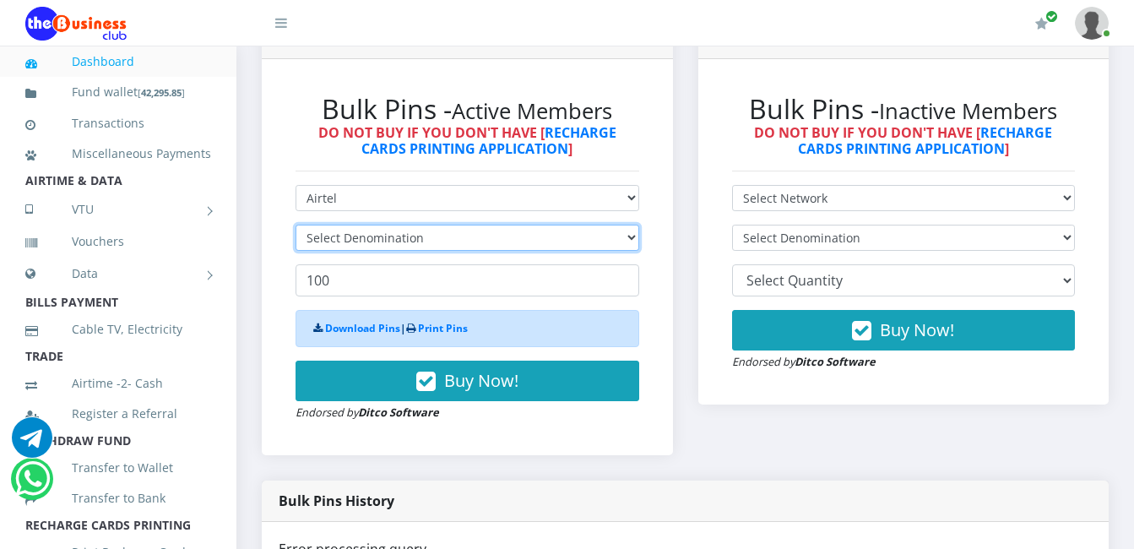
click at [425, 241] on select "Select Denomination" at bounding box center [467, 238] width 344 height 26
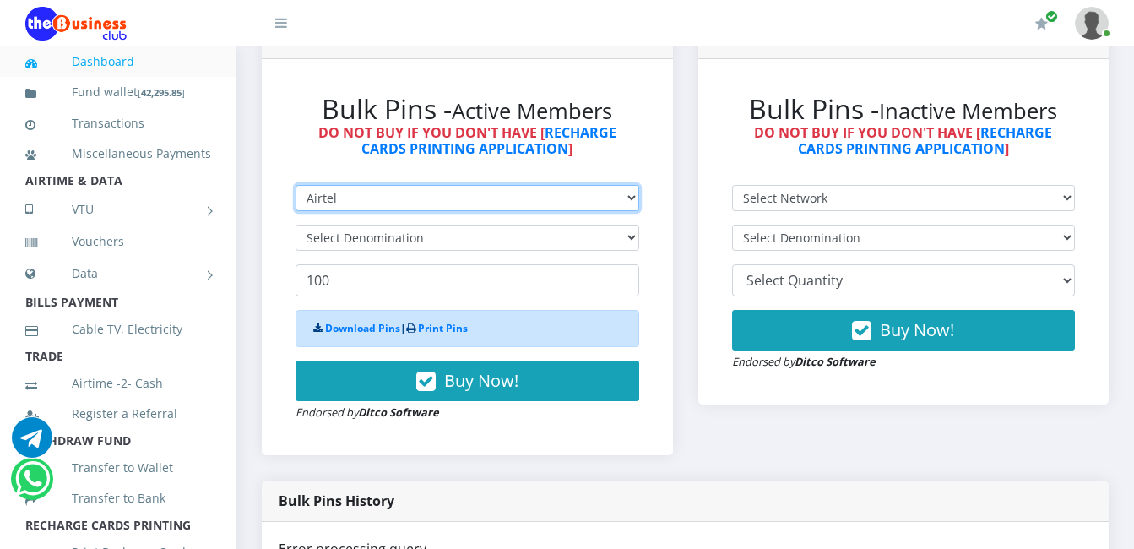
click at [337, 204] on select "Select Network MTN Globacom 9Mobile Airtel" at bounding box center [467, 198] width 344 height 26
click at [342, 188] on select "Select Network MTN Globacom 9Mobile Airtel" at bounding box center [467, 198] width 344 height 26
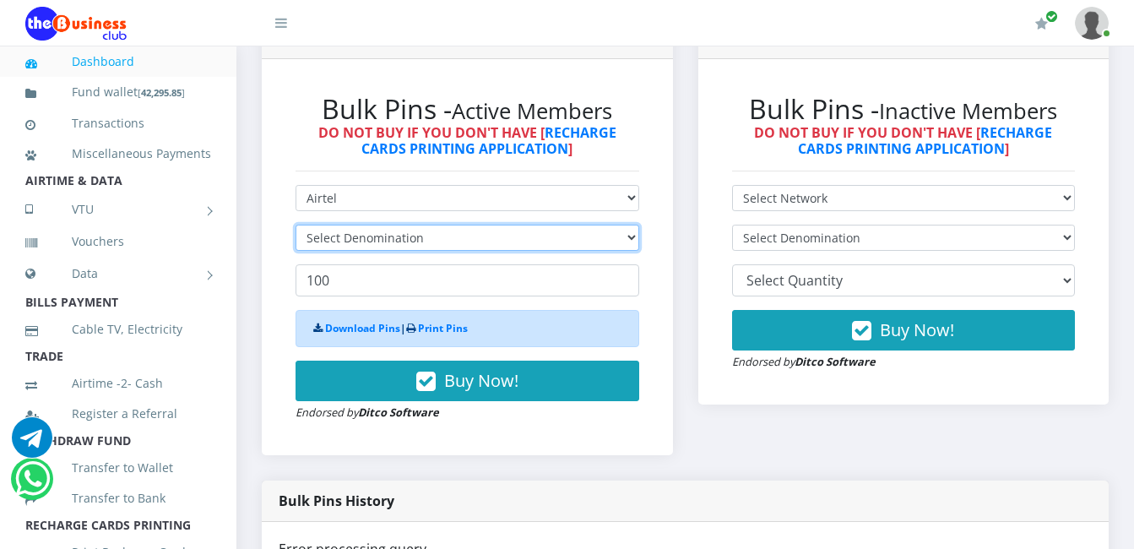
click at [413, 236] on select "Select Denomination" at bounding box center [467, 238] width 344 height 26
click at [423, 237] on select "Select Denomination" at bounding box center [467, 238] width 344 height 26
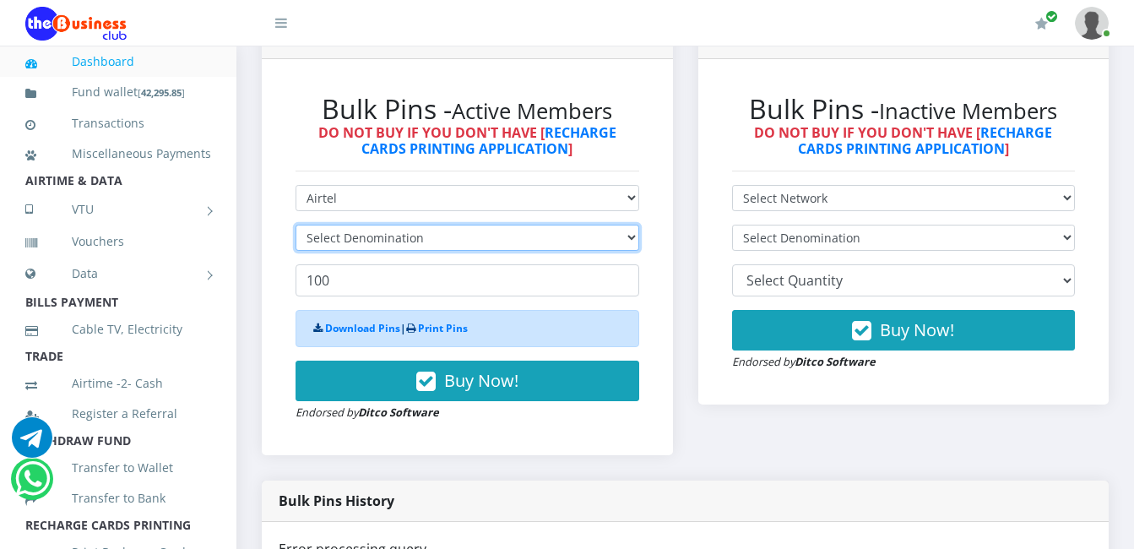
click at [423, 237] on select "Select Denomination" at bounding box center [467, 238] width 344 height 26
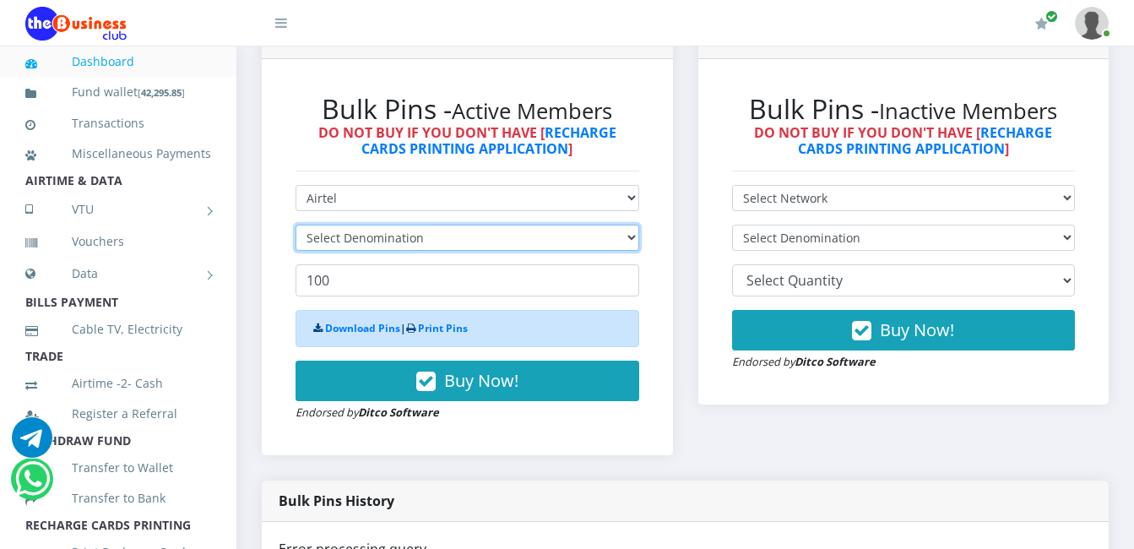
click at [423, 237] on select "Select Denomination" at bounding box center [467, 238] width 344 height 26
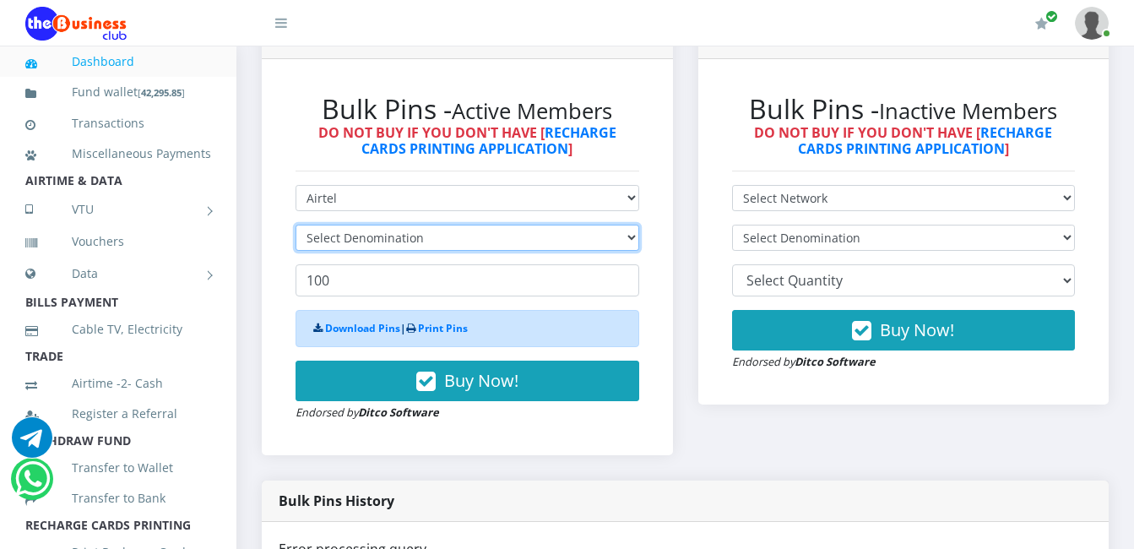
click at [423, 237] on select "Select Denomination" at bounding box center [467, 238] width 344 height 26
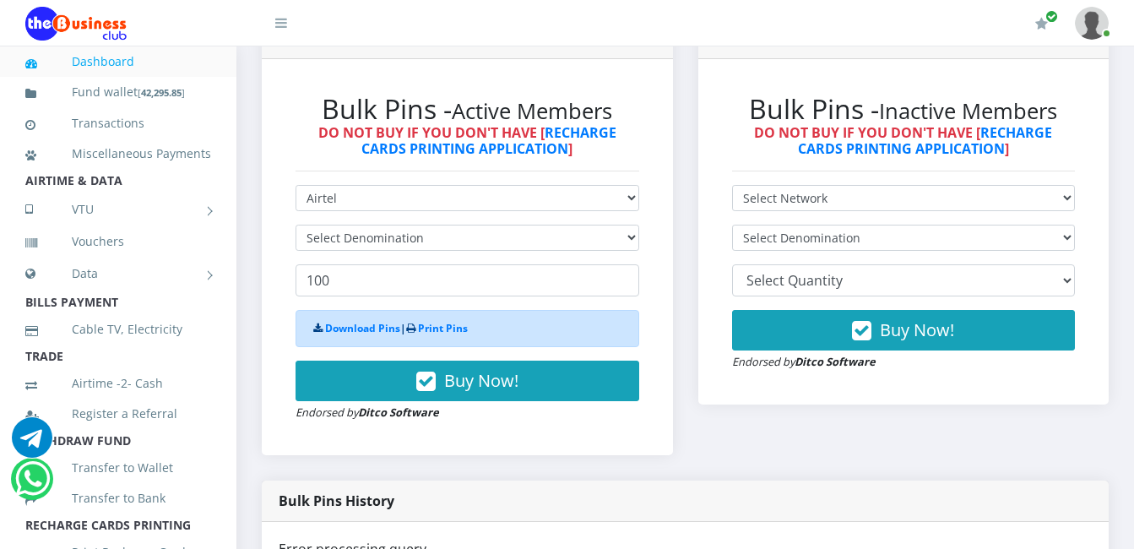
click at [886, 520] on div "Bulk Pins History" at bounding box center [685, 500] width 847 height 41
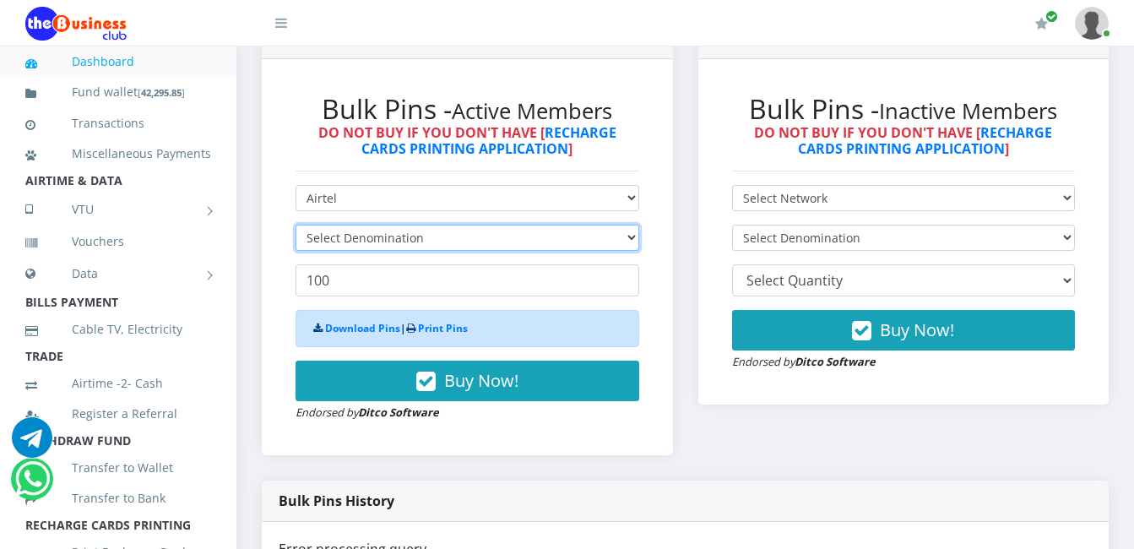
click at [420, 238] on select "Select Denomination" at bounding box center [467, 238] width 344 height 26
click at [426, 240] on select "Select Denomination" at bounding box center [467, 238] width 344 height 26
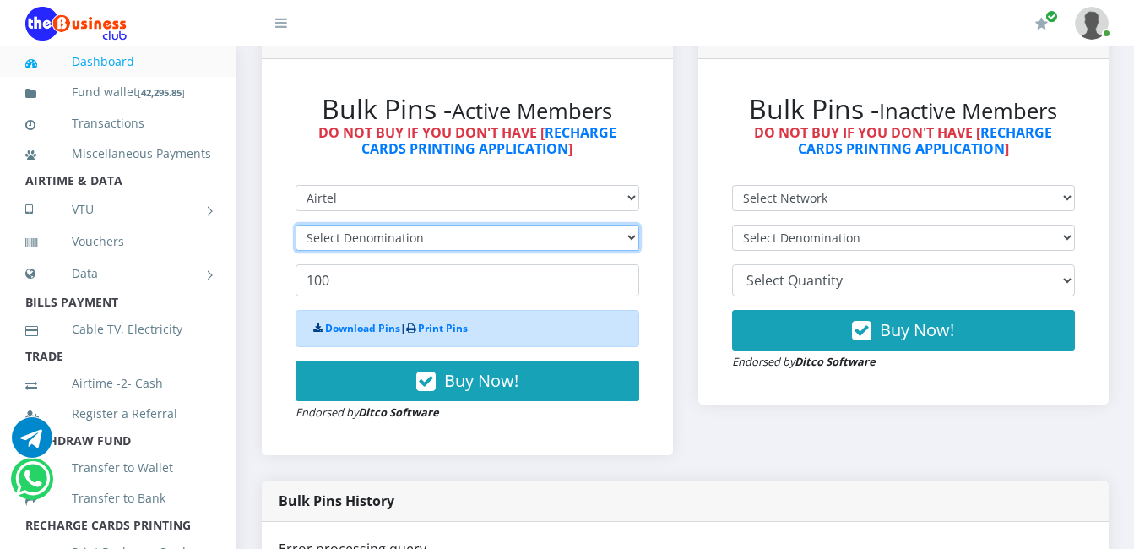
click at [426, 240] on select "Select Denomination" at bounding box center [467, 238] width 344 height 26
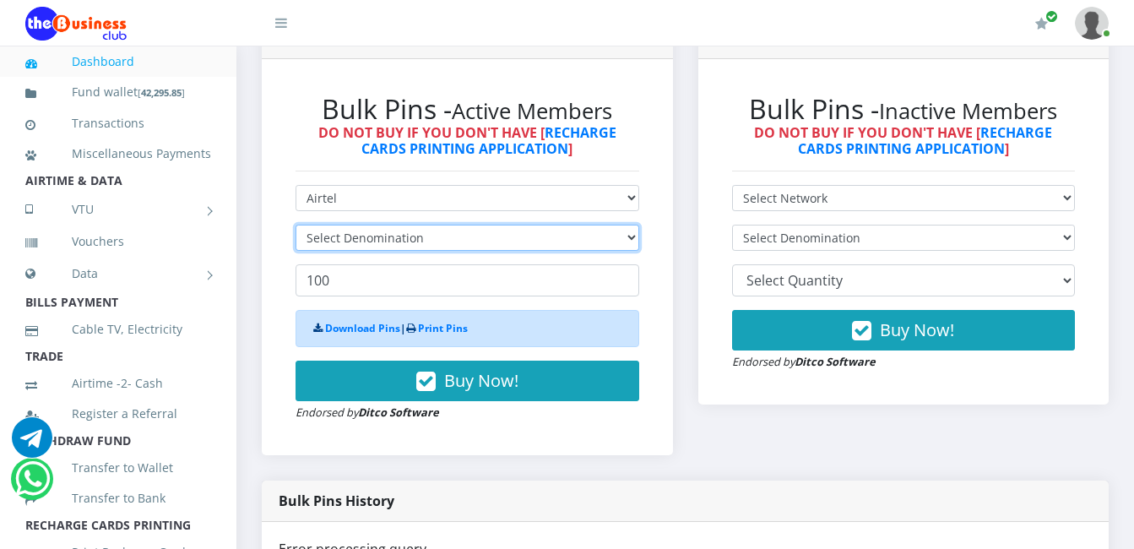
click at [426, 240] on select "Select Denomination" at bounding box center [467, 238] width 344 height 26
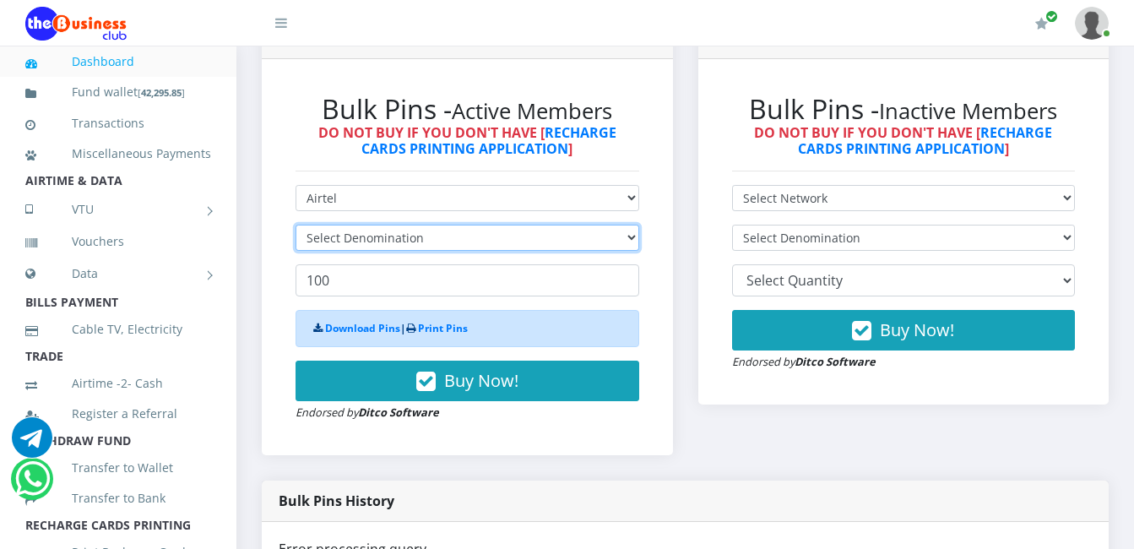
click at [426, 240] on select "Select Denomination" at bounding box center [467, 238] width 344 height 26
click at [431, 245] on select "Select Denomination" at bounding box center [467, 238] width 344 height 26
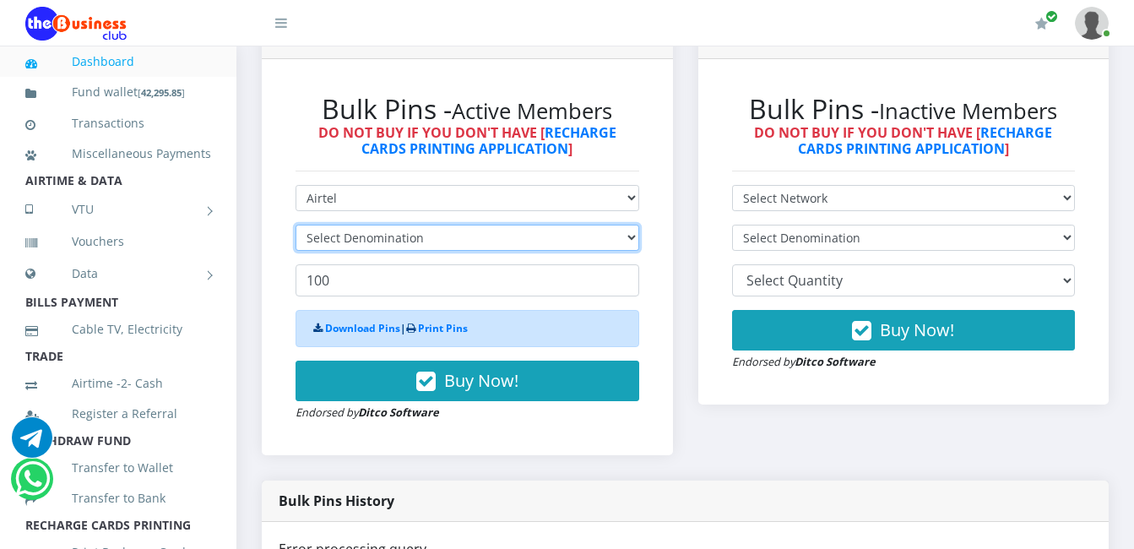
click at [431, 245] on select "Select Denomination" at bounding box center [467, 238] width 344 height 26
click at [420, 239] on select "Select Denomination" at bounding box center [467, 238] width 344 height 26
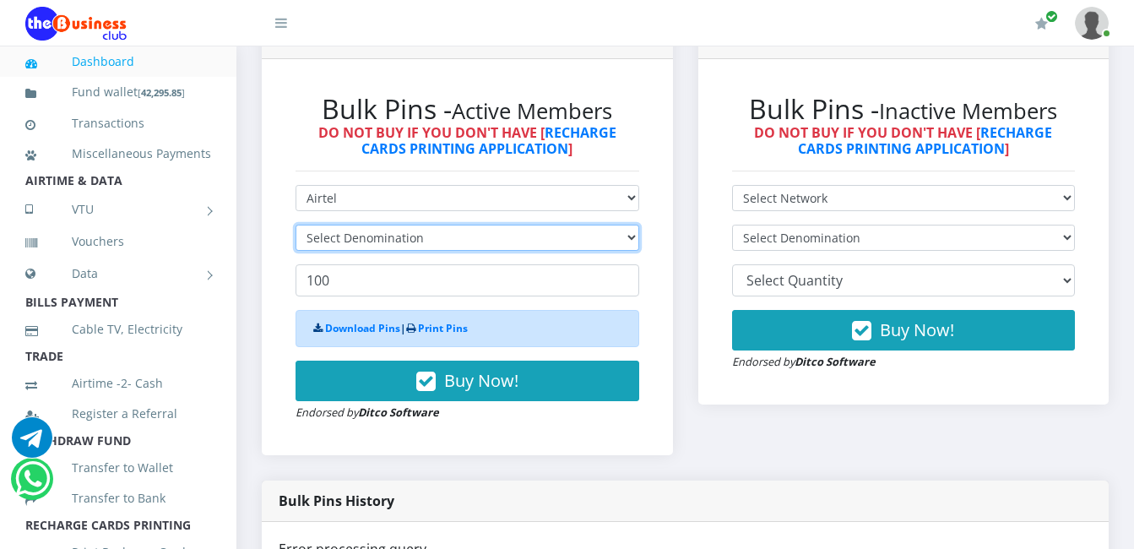
click at [420, 239] on select "Select Denomination" at bounding box center [467, 238] width 344 height 26
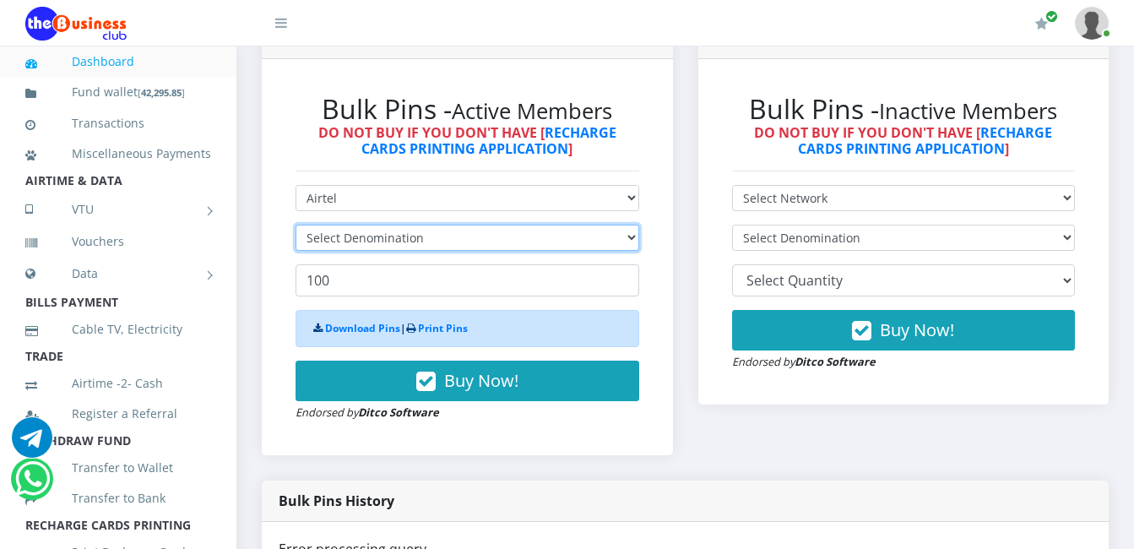
click at [420, 239] on select "Select Denomination" at bounding box center [467, 238] width 344 height 26
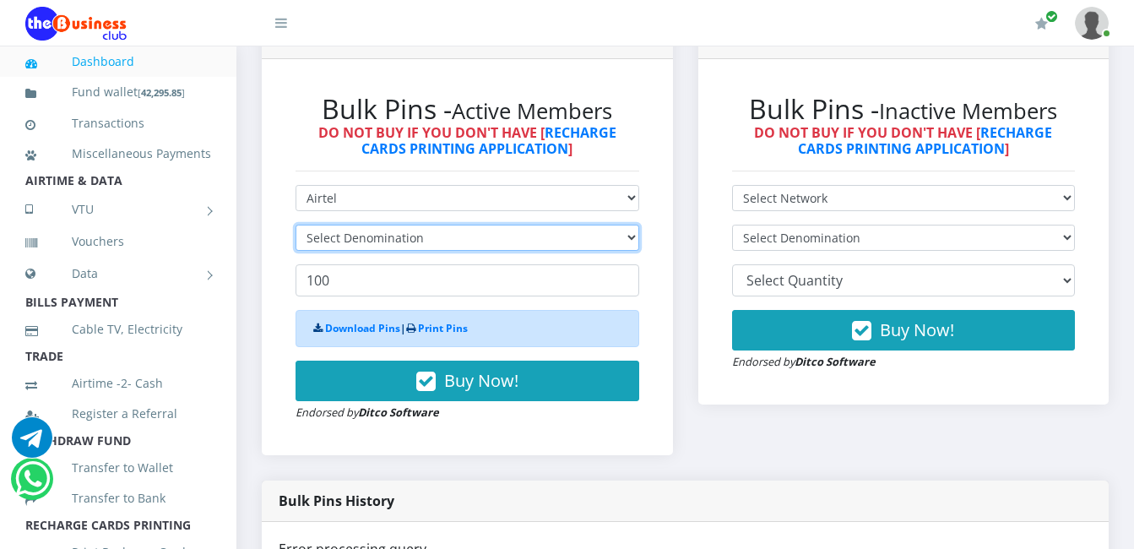
click at [420, 239] on select "Select Denomination" at bounding box center [467, 238] width 344 height 26
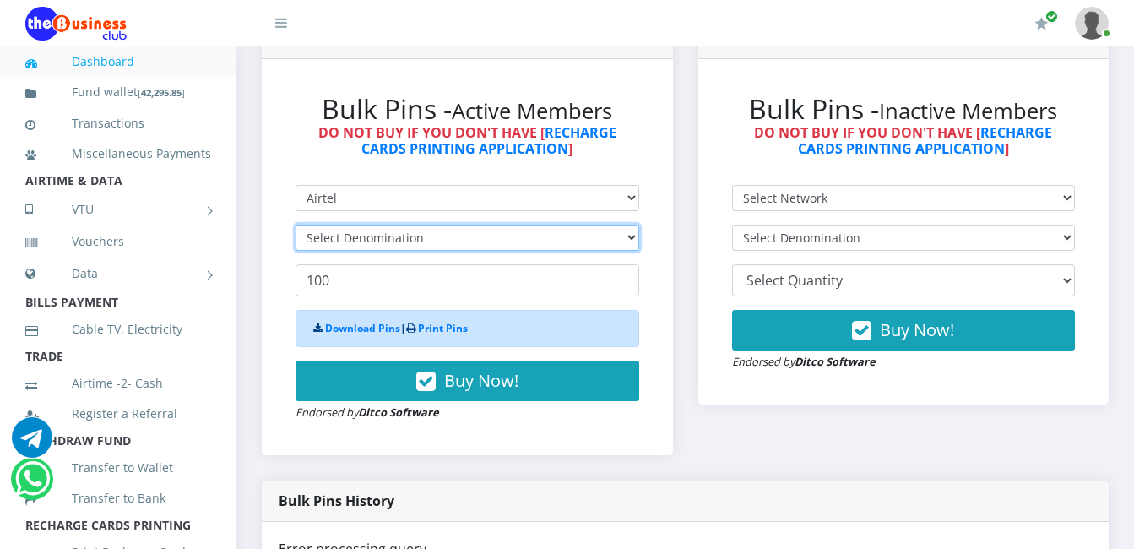
click at [420, 239] on select "Select Denomination" at bounding box center [467, 238] width 344 height 26
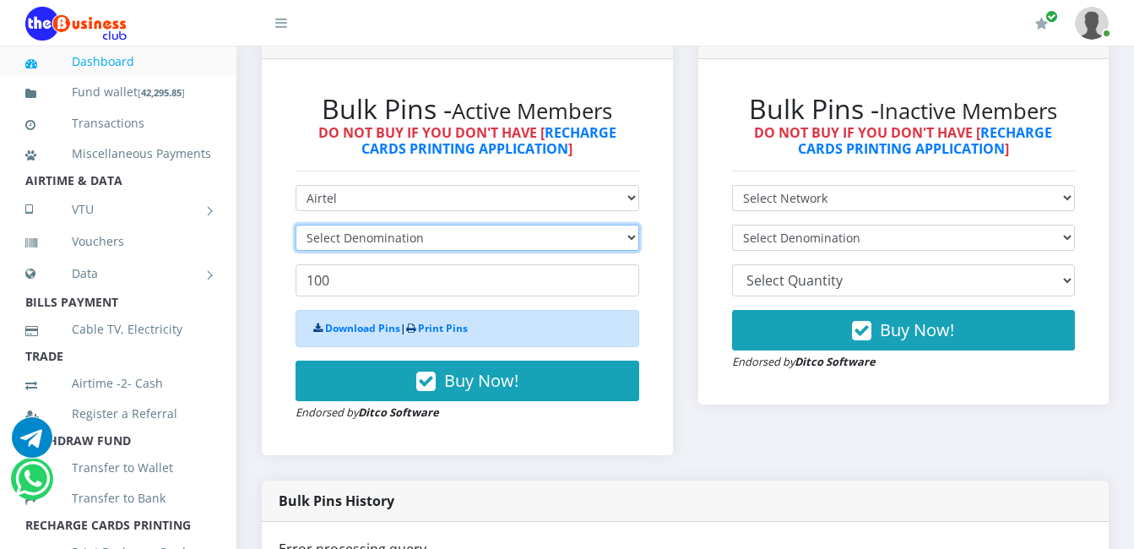
click at [420, 239] on select "Select Denomination" at bounding box center [467, 238] width 344 height 26
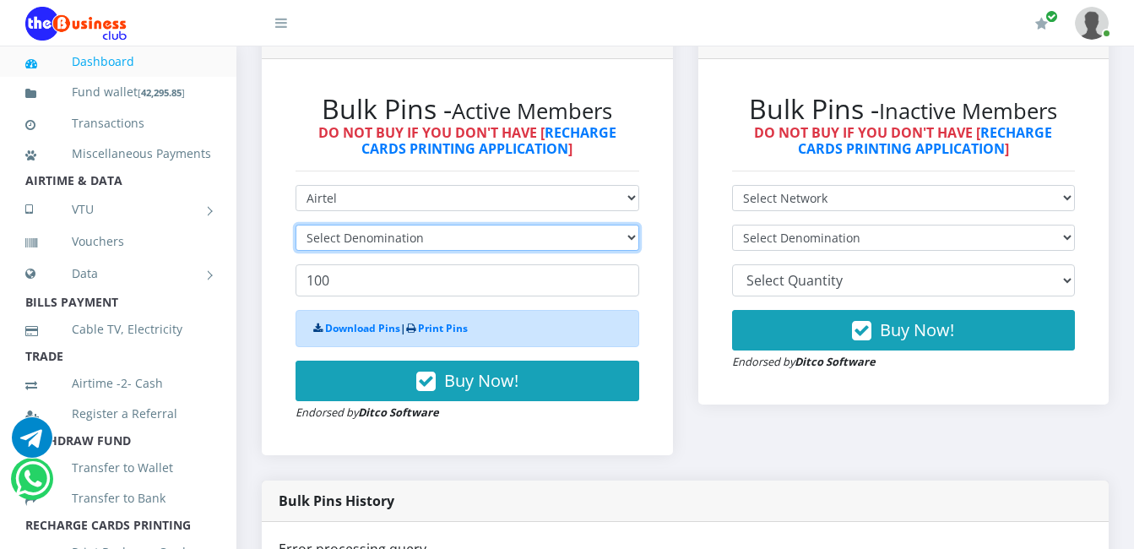
click at [420, 239] on select "Select Denomination" at bounding box center [467, 238] width 344 height 26
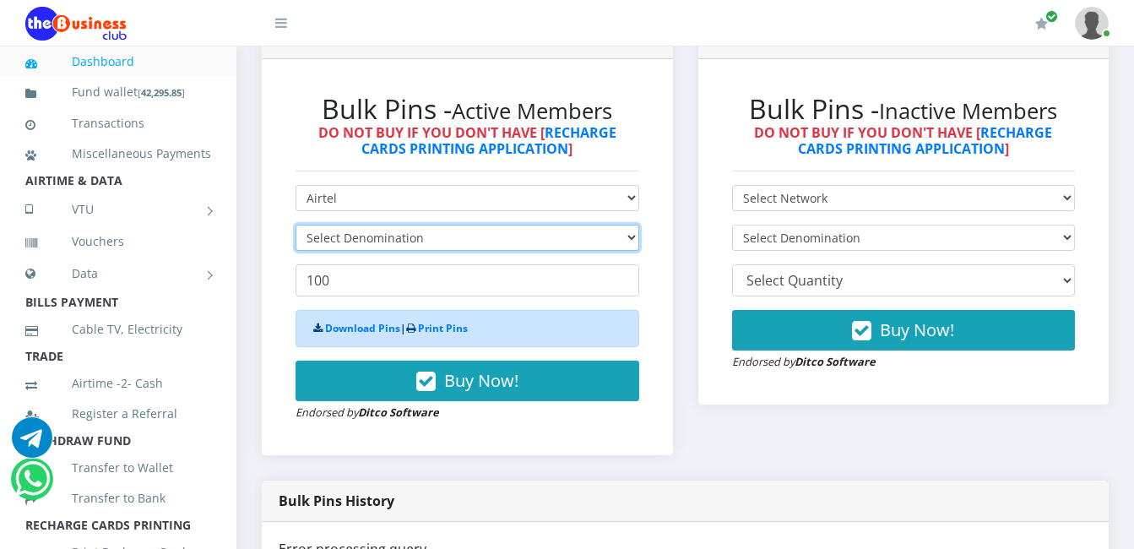
click at [420, 239] on select "Select Denomination" at bounding box center [467, 238] width 344 height 26
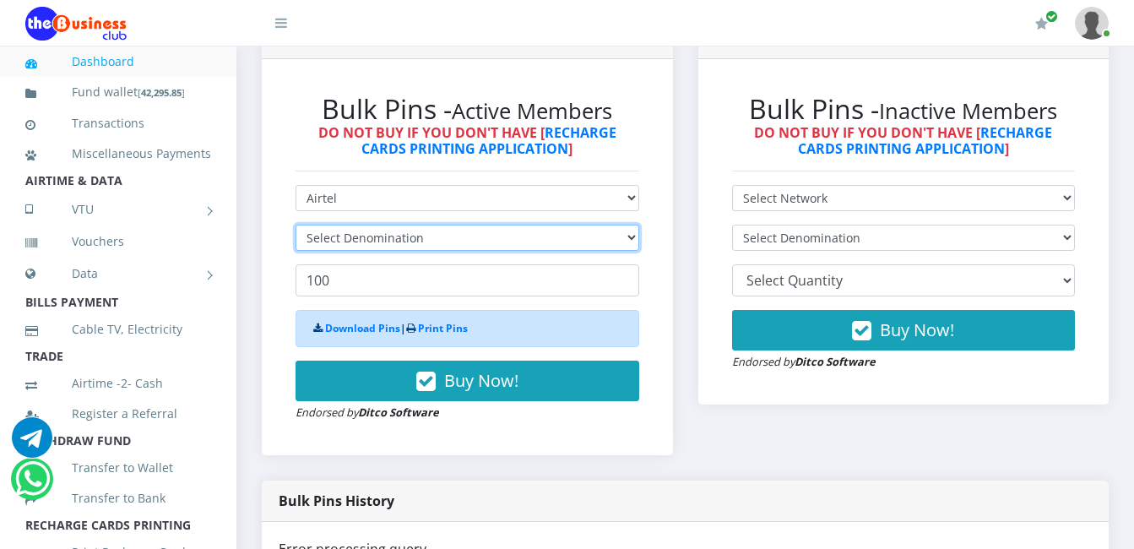
click at [420, 239] on select "Select Denomination" at bounding box center [467, 238] width 344 height 26
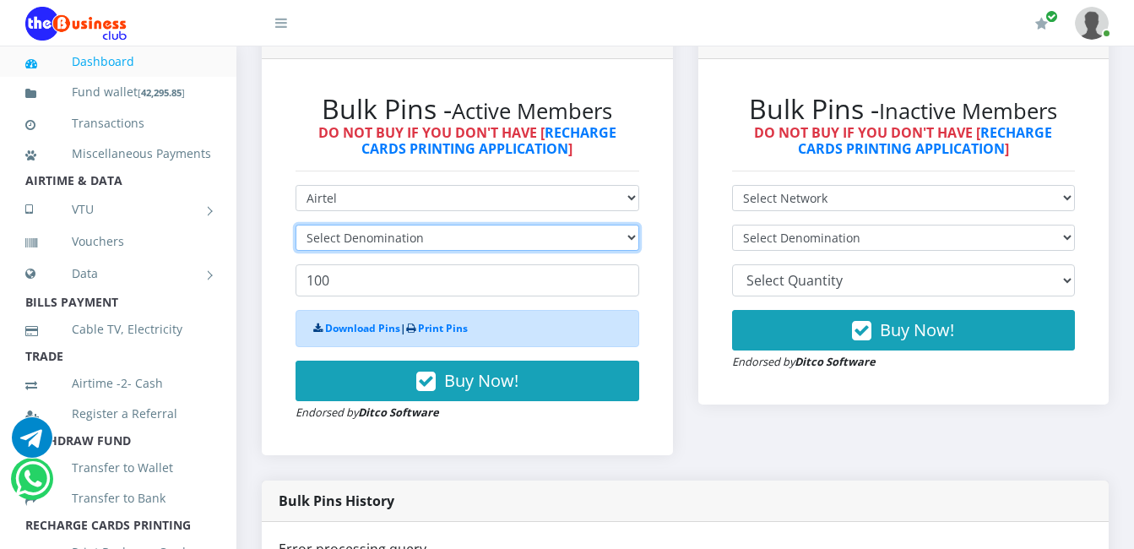
click at [420, 239] on select "Select Denomination" at bounding box center [467, 238] width 344 height 26
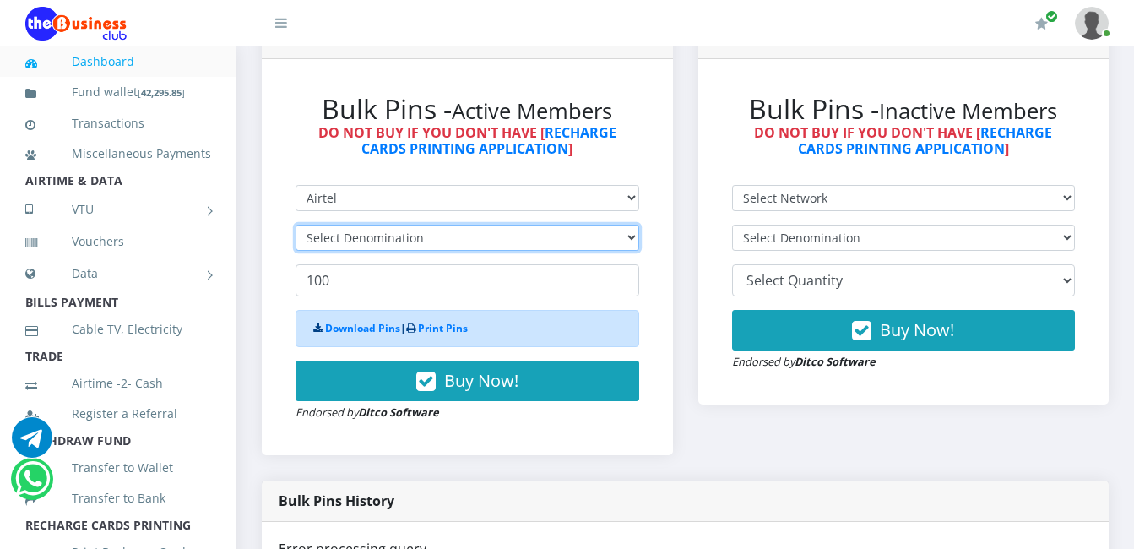
click at [420, 239] on select "Select Denomination" at bounding box center [467, 238] width 344 height 26
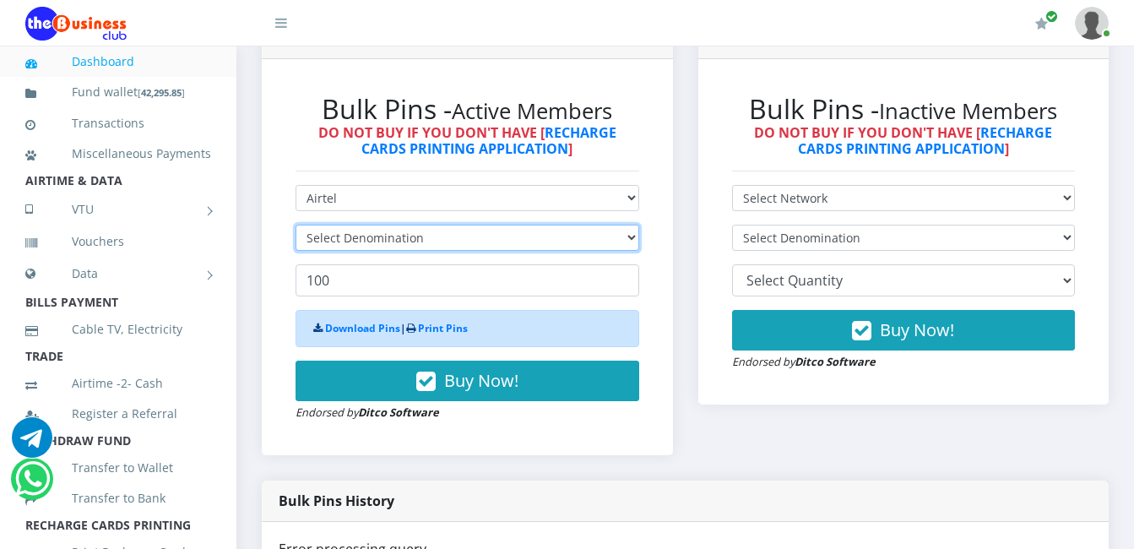
click at [420, 239] on select "Select Denomination" at bounding box center [467, 238] width 344 height 26
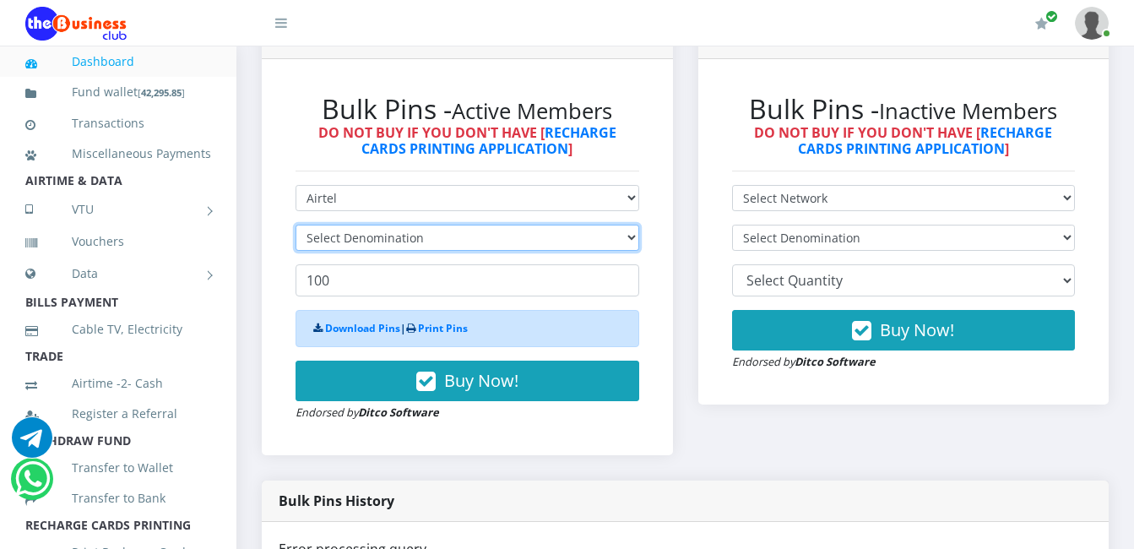
click at [420, 239] on select "Select Denomination" at bounding box center [467, 238] width 344 height 26
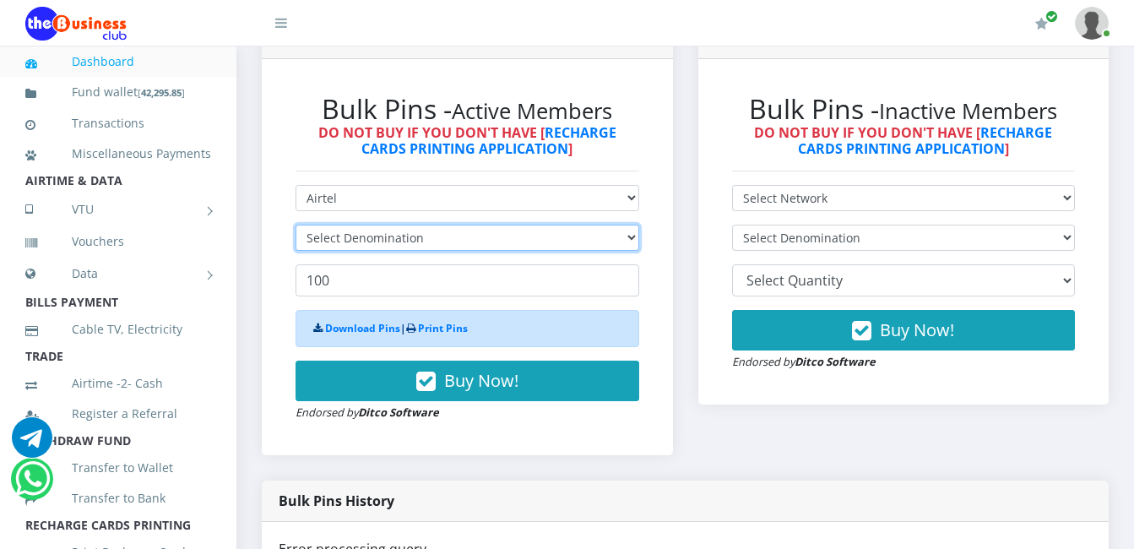
click at [420, 239] on select "Select Denomination" at bounding box center [467, 238] width 344 height 26
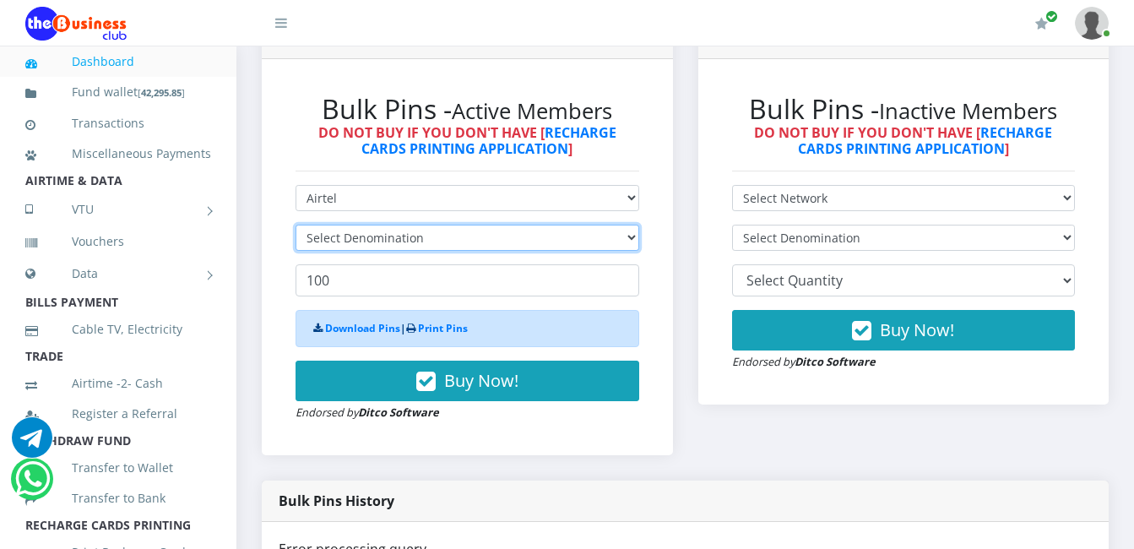
click at [420, 239] on select "Select Denomination" at bounding box center [467, 238] width 344 height 26
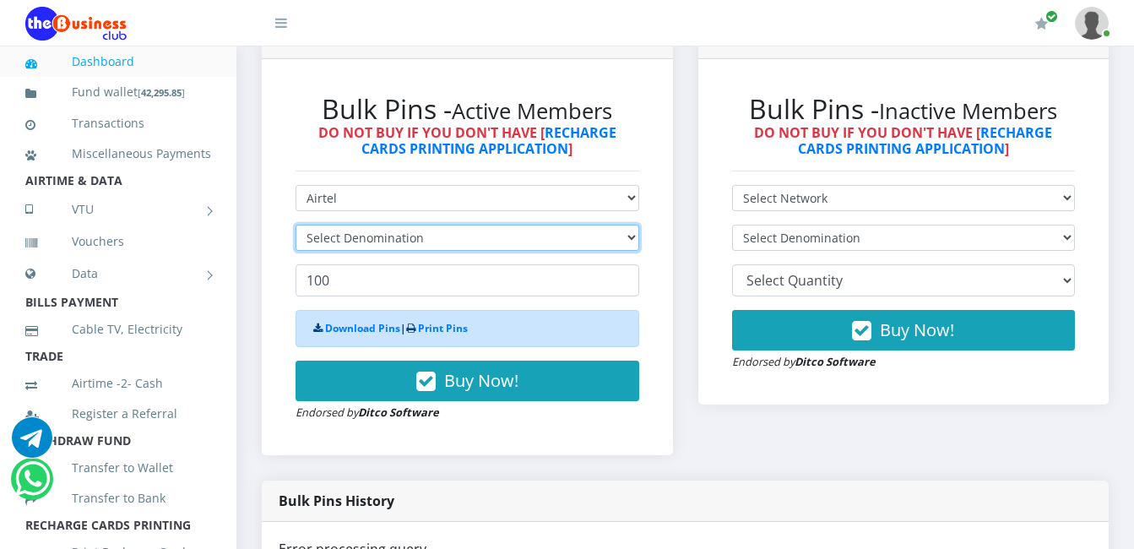
click at [420, 239] on select "Select Denomination" at bounding box center [467, 238] width 344 height 26
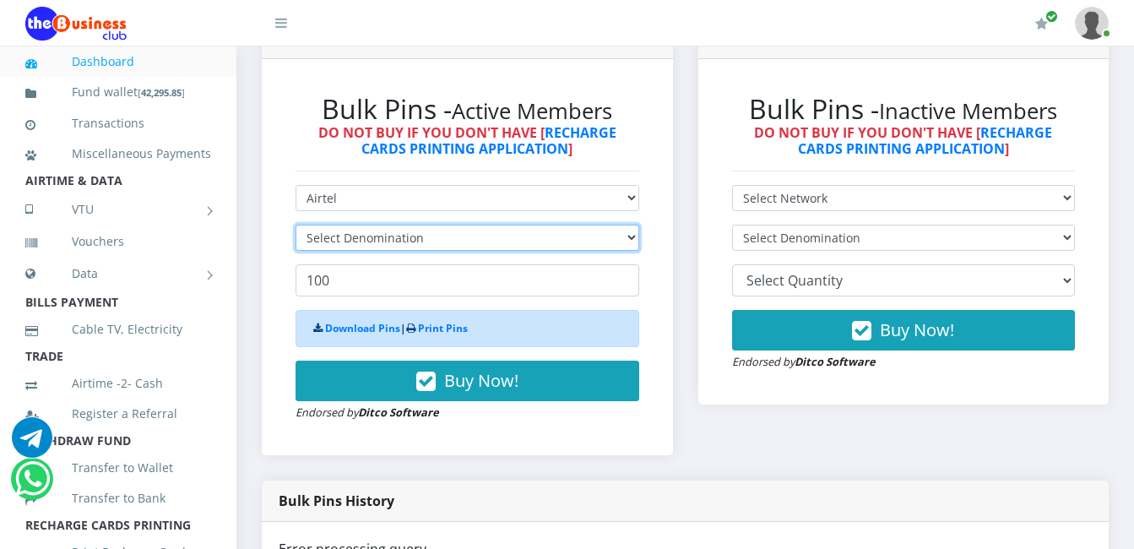
click at [420, 239] on select "Select Denomination" at bounding box center [467, 238] width 344 height 26
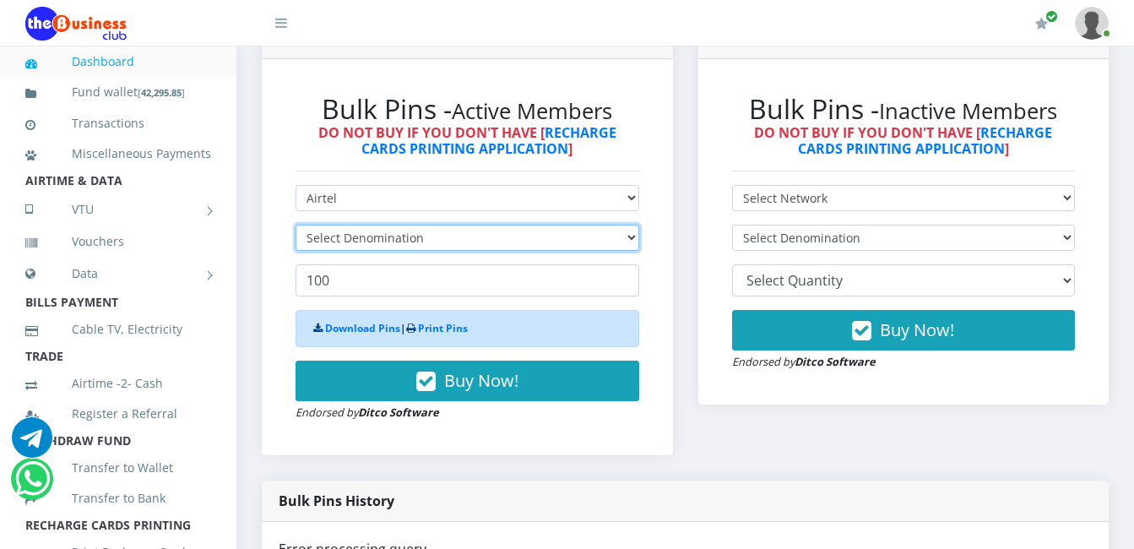
click at [420, 239] on select "Select Denomination" at bounding box center [467, 238] width 344 height 26
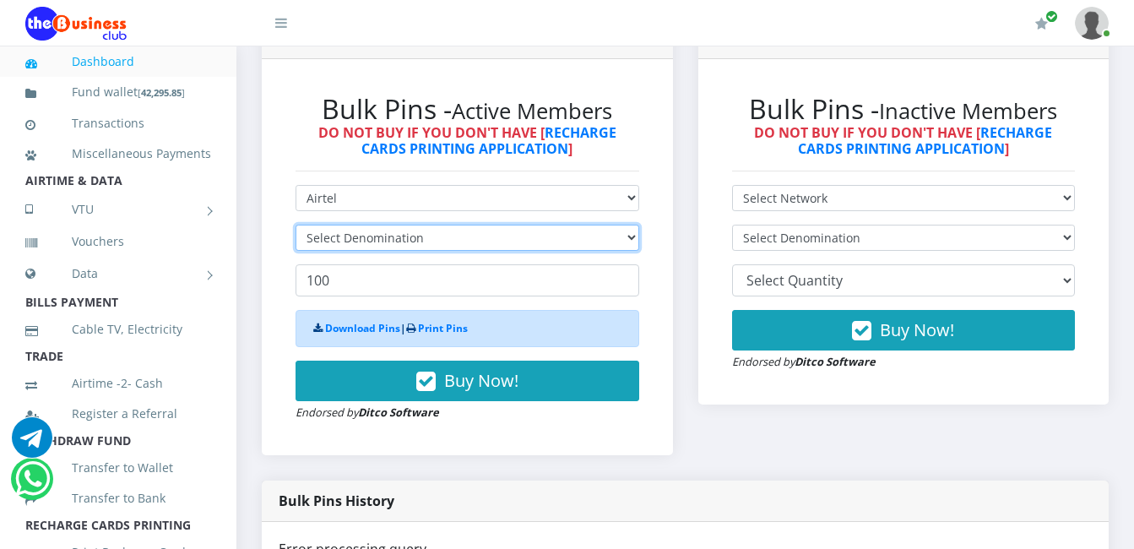
click at [420, 239] on select "Select Denomination" at bounding box center [467, 238] width 344 height 26
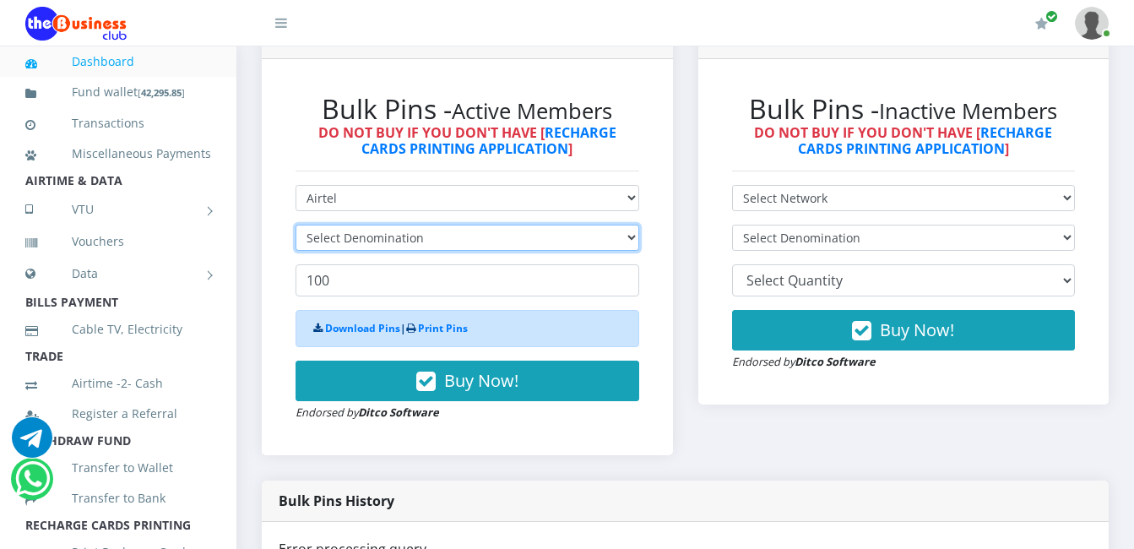
click at [420, 239] on select "Select Denomination" at bounding box center [467, 238] width 344 height 26
click at [415, 241] on select "Select Denomination" at bounding box center [467, 238] width 344 height 26
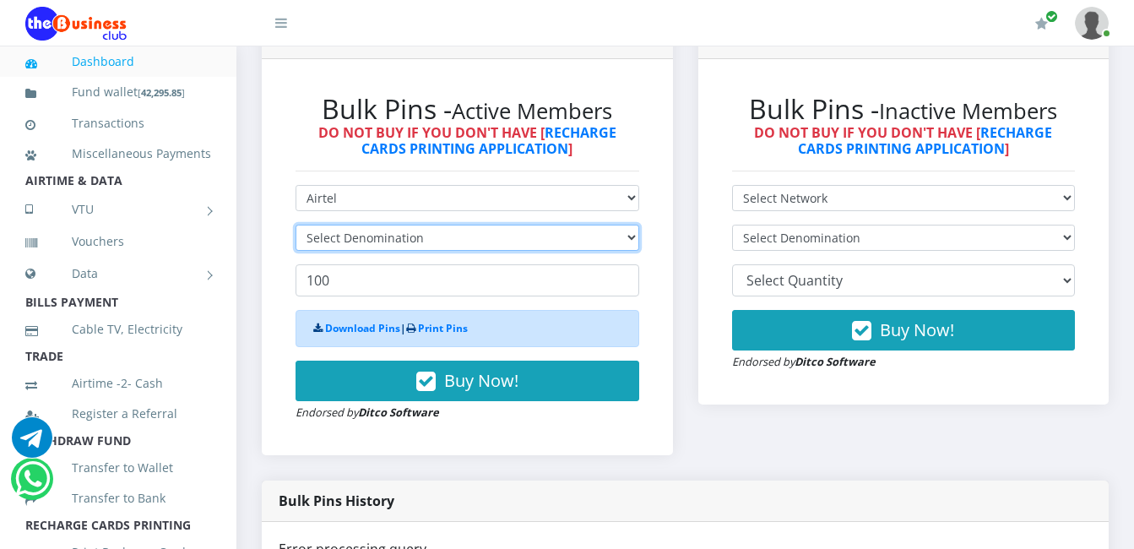
click at [415, 241] on select "Select Denomination" at bounding box center [467, 238] width 344 height 26
click at [422, 239] on select "Select Denomination" at bounding box center [467, 238] width 344 height 26
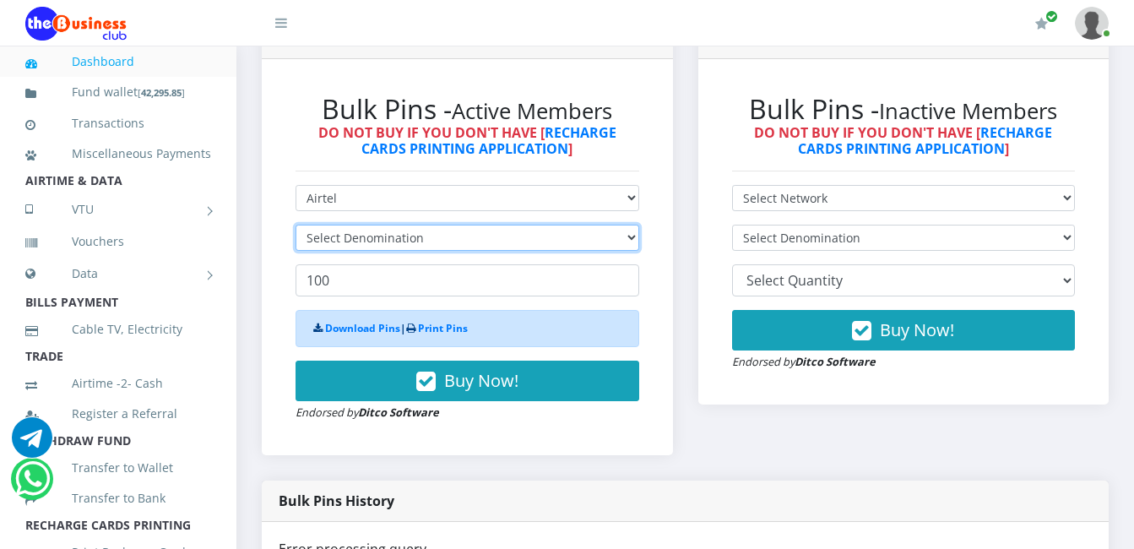
click at [422, 239] on select "Select Denomination" at bounding box center [467, 238] width 344 height 26
click at [426, 241] on select "Select Denomination" at bounding box center [467, 238] width 344 height 26
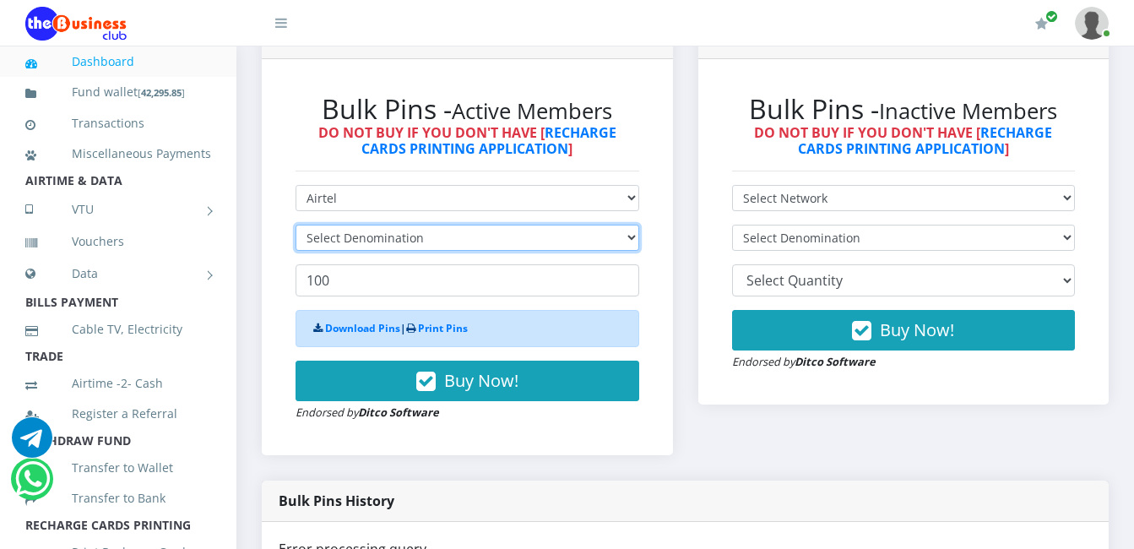
click at [426, 241] on select "Select Denomination" at bounding box center [467, 238] width 344 height 26
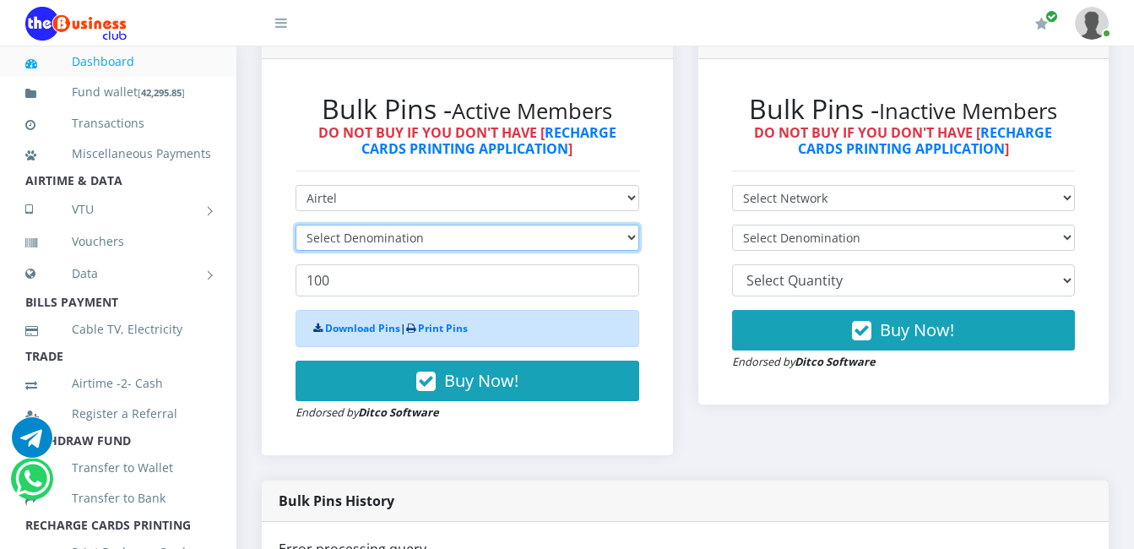
click at [426, 241] on select "Select Denomination" at bounding box center [467, 238] width 344 height 26
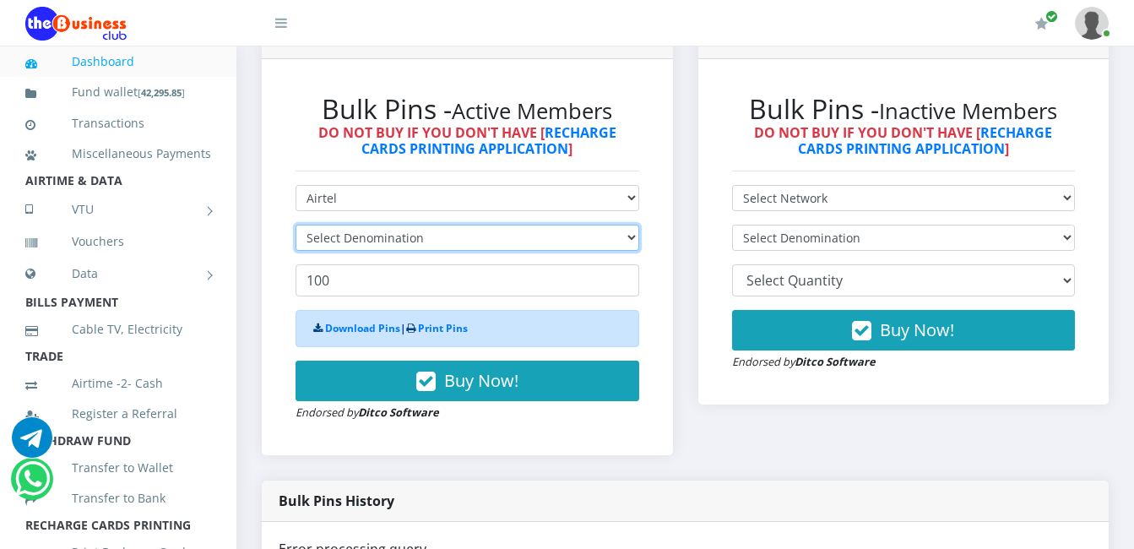
click at [426, 241] on select "Select Denomination" at bounding box center [467, 238] width 344 height 26
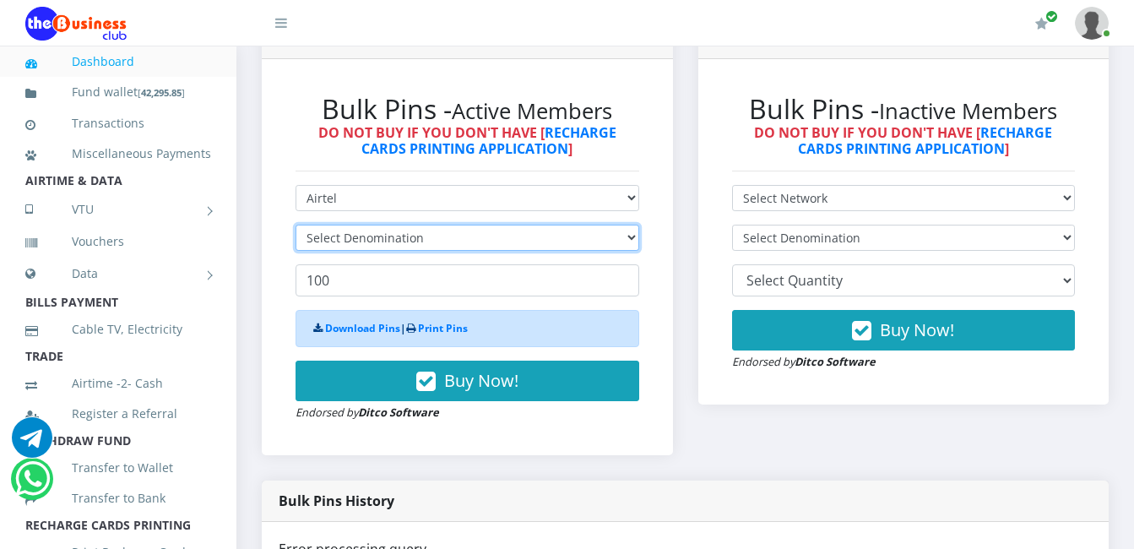
click at [426, 241] on select "Select Denomination" at bounding box center [467, 238] width 344 height 26
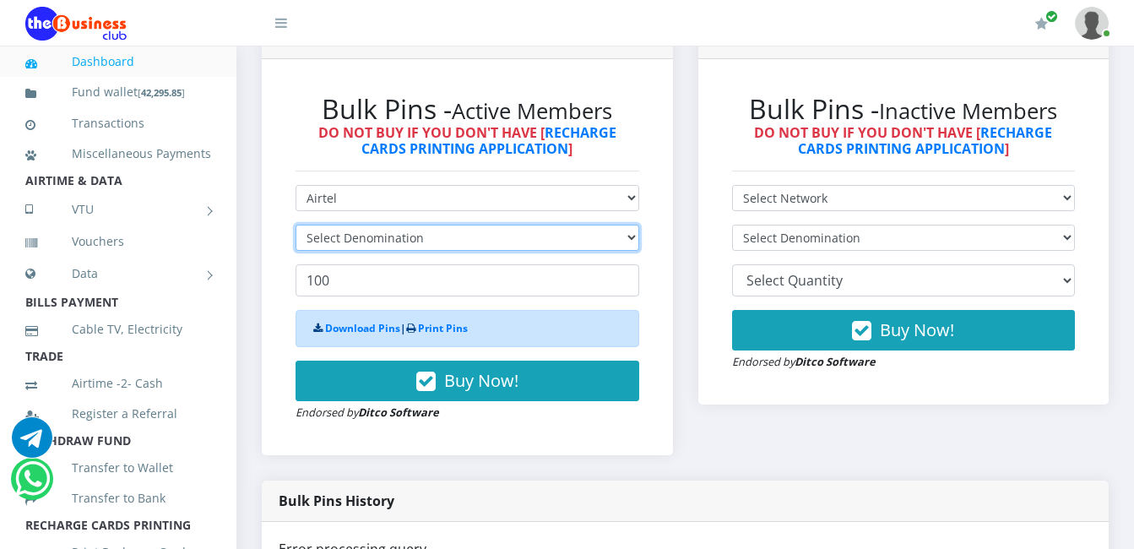
click at [426, 241] on select "Select Denomination" at bounding box center [467, 238] width 344 height 26
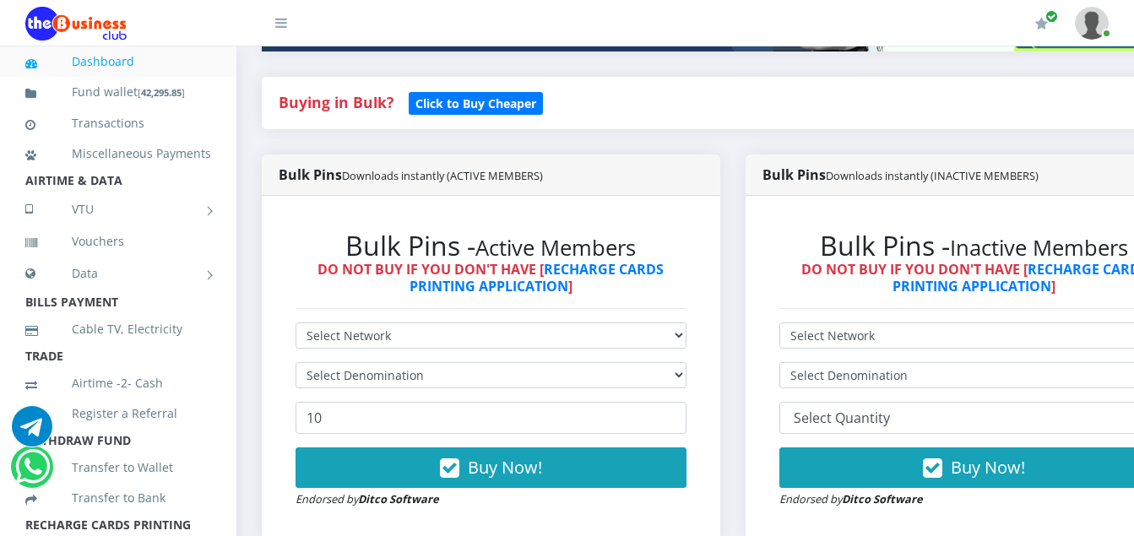
scroll to position [371, 0]
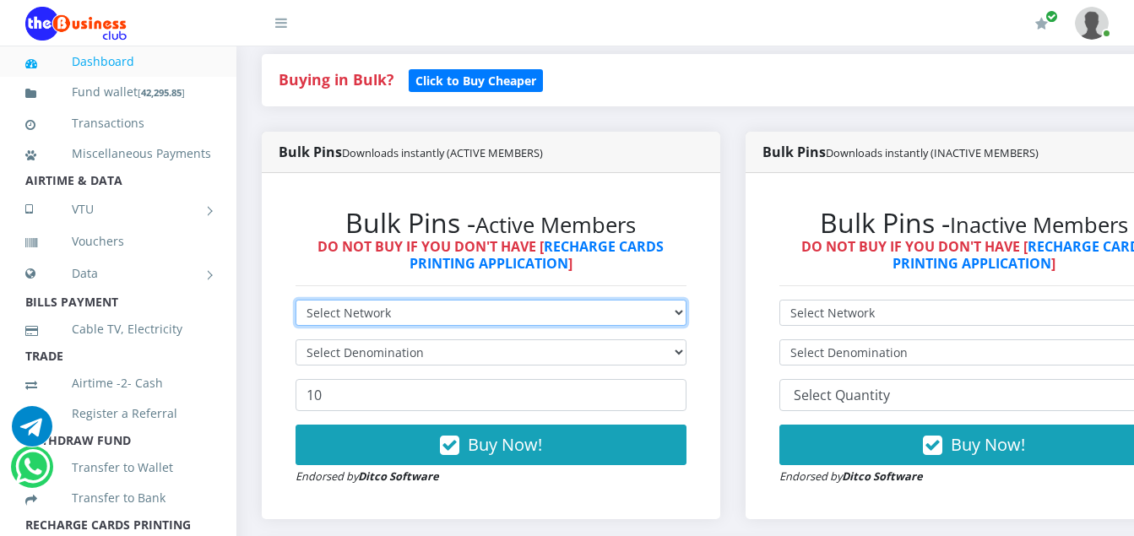
click at [385, 318] on select "Select Network MTN Globacom 9Mobile Airtel" at bounding box center [490, 313] width 391 height 26
select select "Airtel"
click at [295, 302] on select "Select Network MTN Globacom 9Mobile Airtel" at bounding box center [490, 313] width 391 height 26
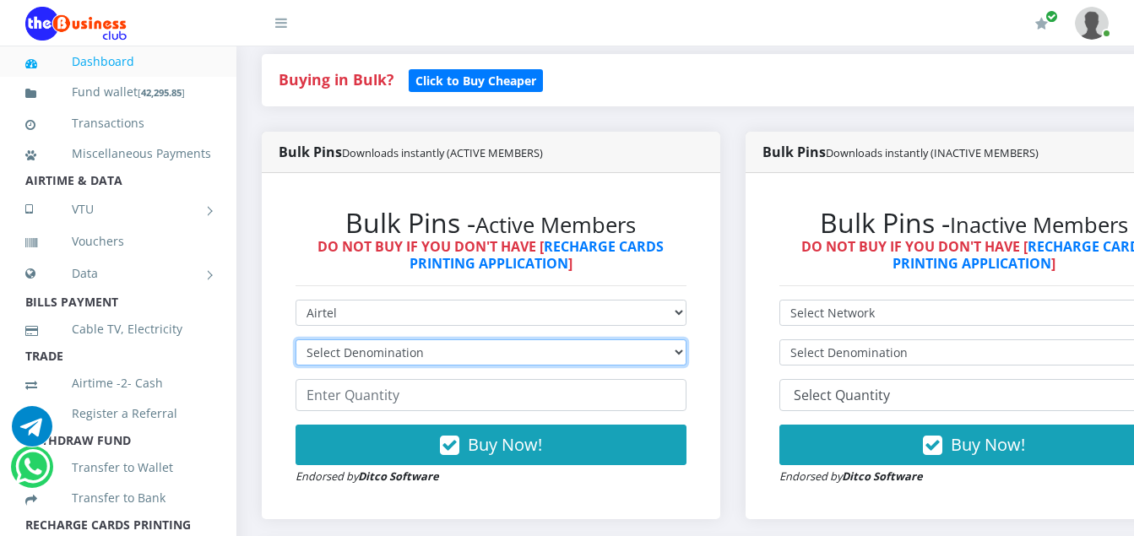
click at [424, 350] on select "Select Denomination Airtel NGN100 - ₦96.36 Airtel NGN200 - ₦192.72 Airtel NGN50…" at bounding box center [490, 352] width 391 height 26
select select "481.8-500"
click at [295, 342] on select "Select Denomination Airtel NGN100 - ₦96.36 Airtel NGN200 - ₦192.72 Airtel NGN50…" at bounding box center [490, 352] width 391 height 26
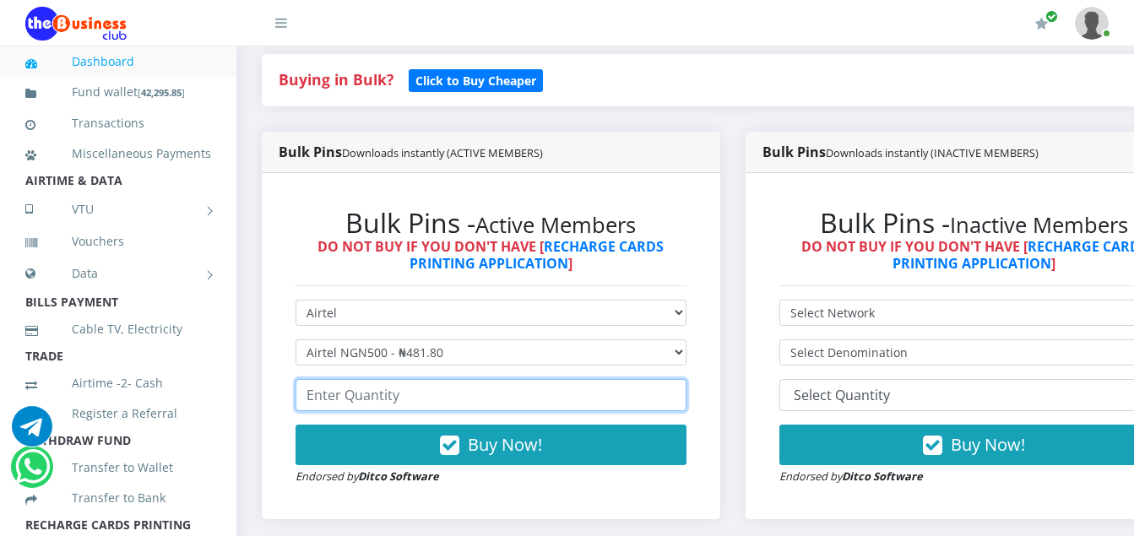
click at [403, 400] on input "number" at bounding box center [490, 395] width 391 height 32
click at [399, 393] on input "number" at bounding box center [490, 395] width 391 height 32
click at [403, 402] on input "number" at bounding box center [490, 395] width 391 height 32
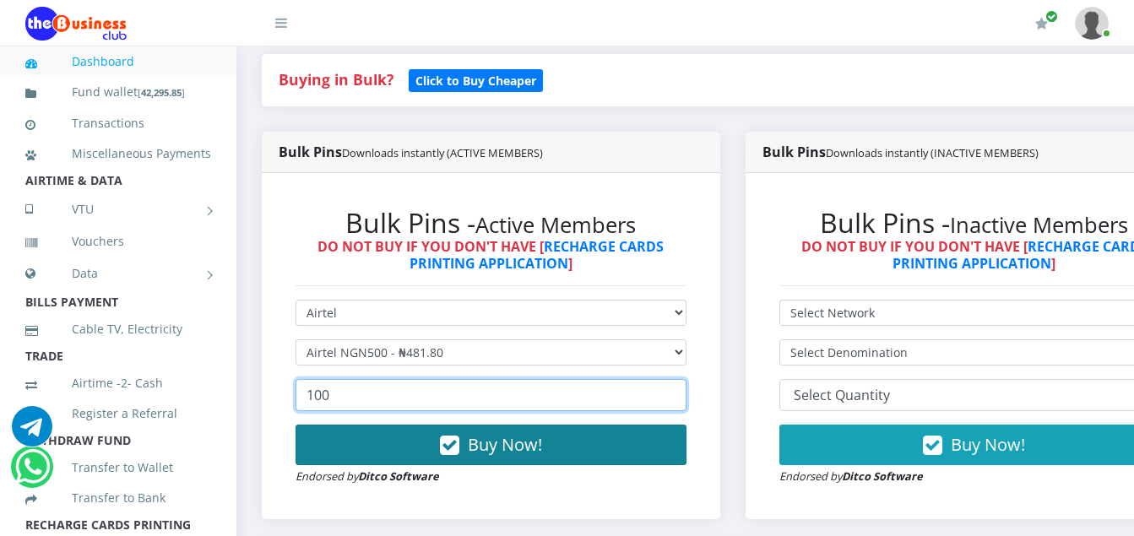
type input "100"
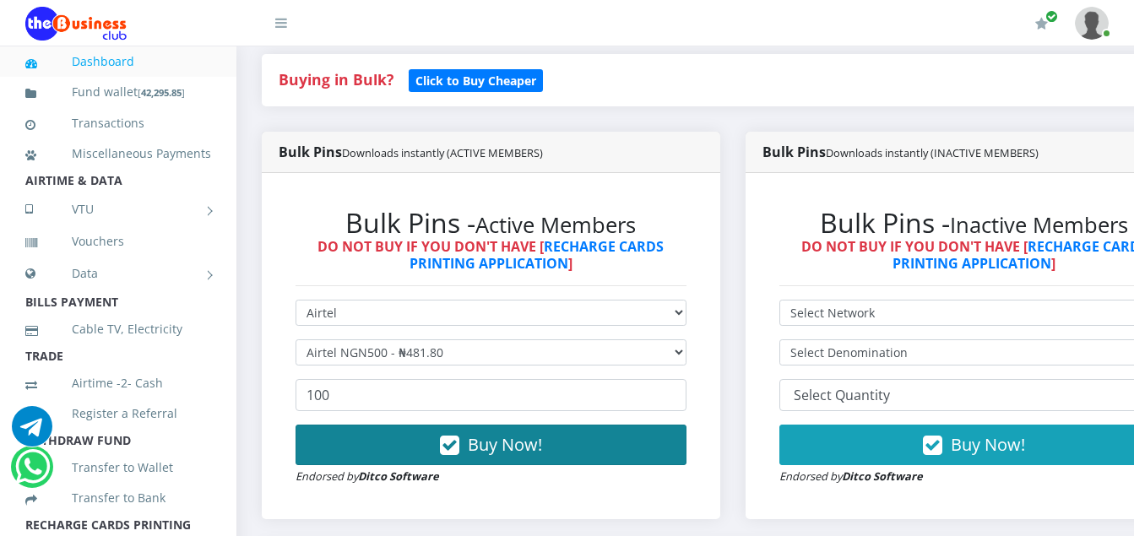
click at [453, 448] on icon "button" at bounding box center [449, 445] width 19 height 17
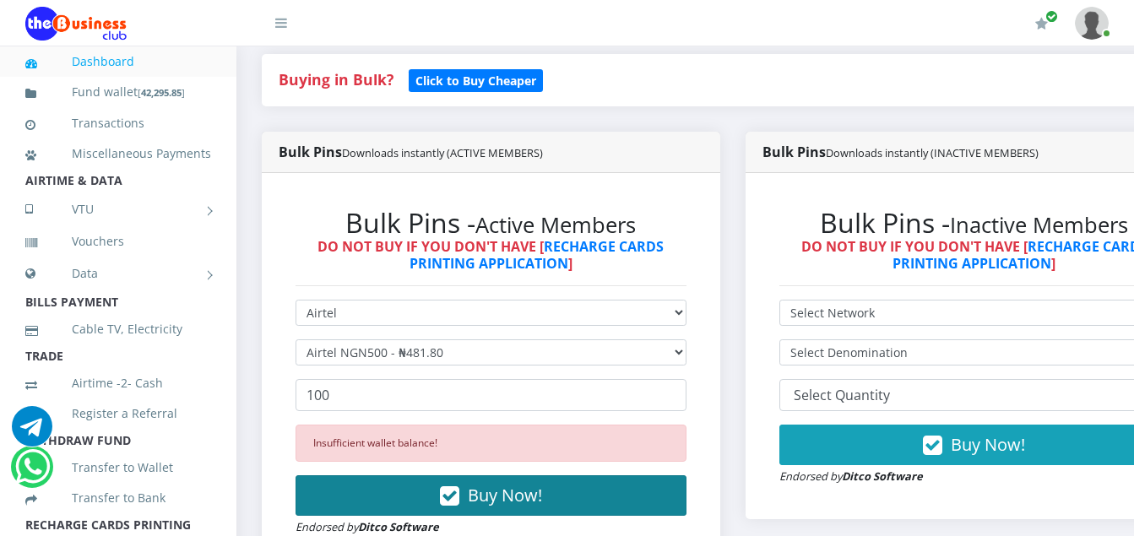
click at [459, 501] on icon "button" at bounding box center [449, 496] width 19 height 17
click at [459, 503] on icon "button" at bounding box center [449, 496] width 19 height 17
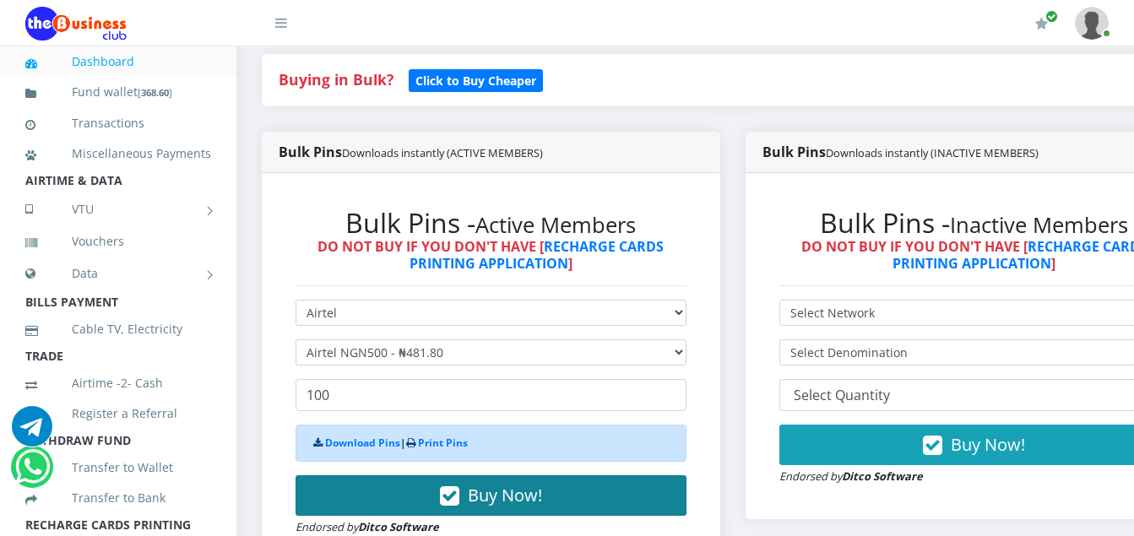
drag, startPoint x: 459, startPoint y: 503, endPoint x: 622, endPoint y: 502, distance: 162.9
click at [622, 502] on button "Buy Now!" at bounding box center [490, 495] width 391 height 41
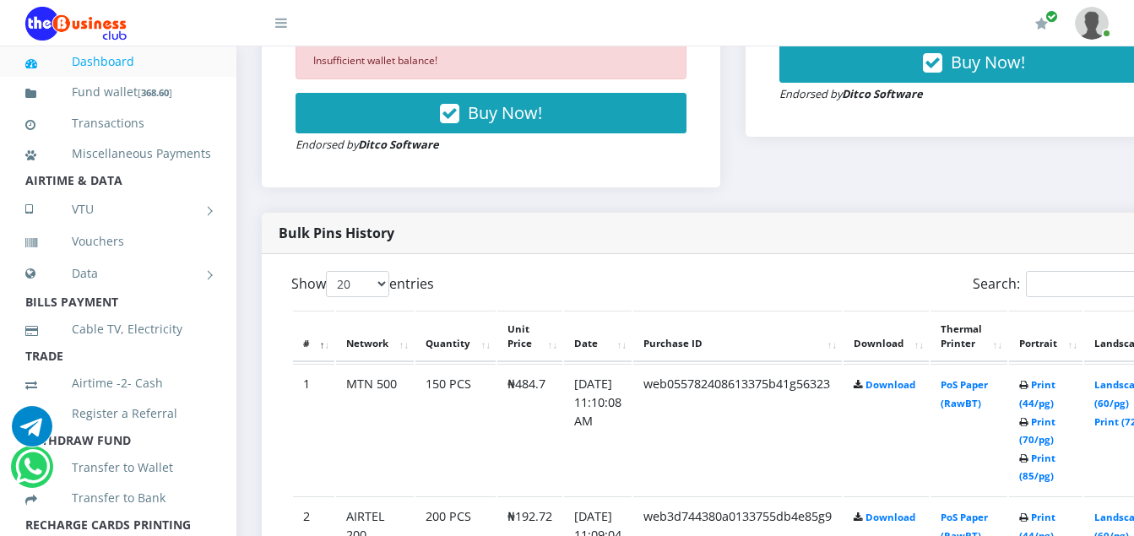
scroll to position [833, 0]
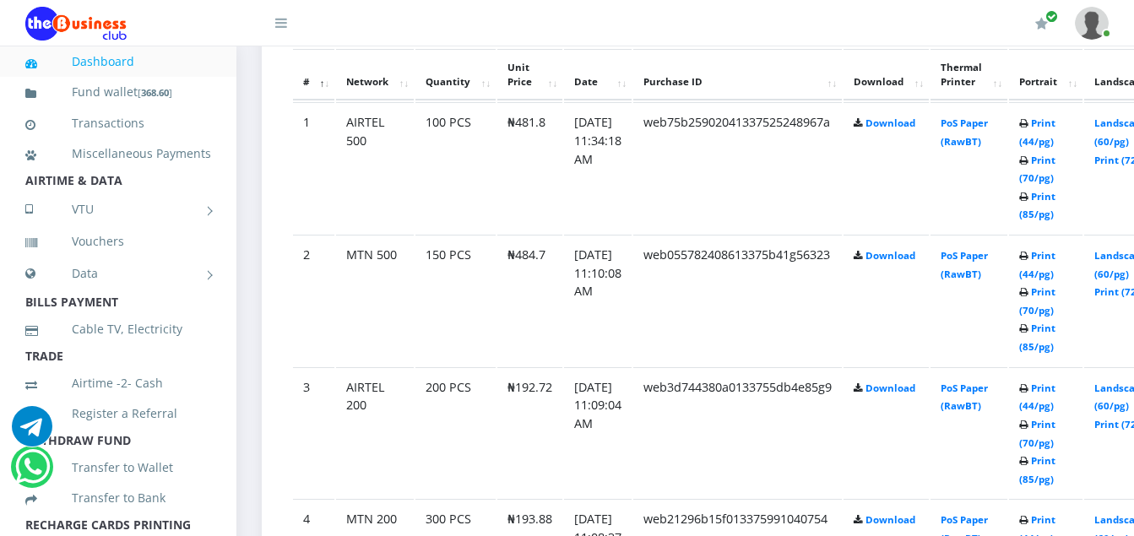
scroll to position [980, 0]
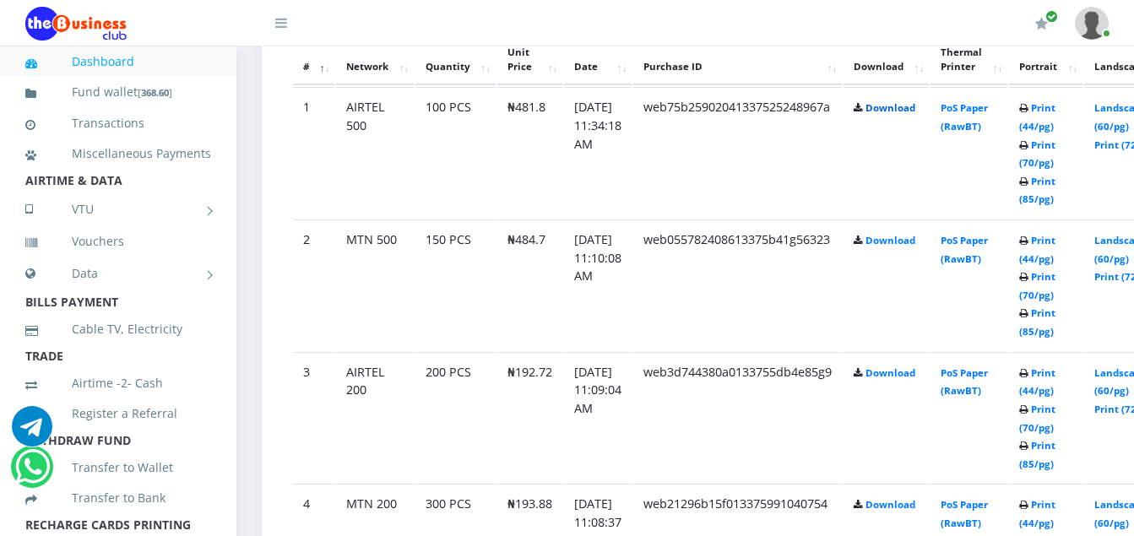
click at [912, 111] on link "Download" at bounding box center [890, 107] width 50 height 13
click at [913, 243] on link "Download" at bounding box center [890, 240] width 50 height 13
click at [915, 376] on link "Download" at bounding box center [890, 372] width 50 height 13
click at [915, 509] on link "Download" at bounding box center [890, 504] width 50 height 13
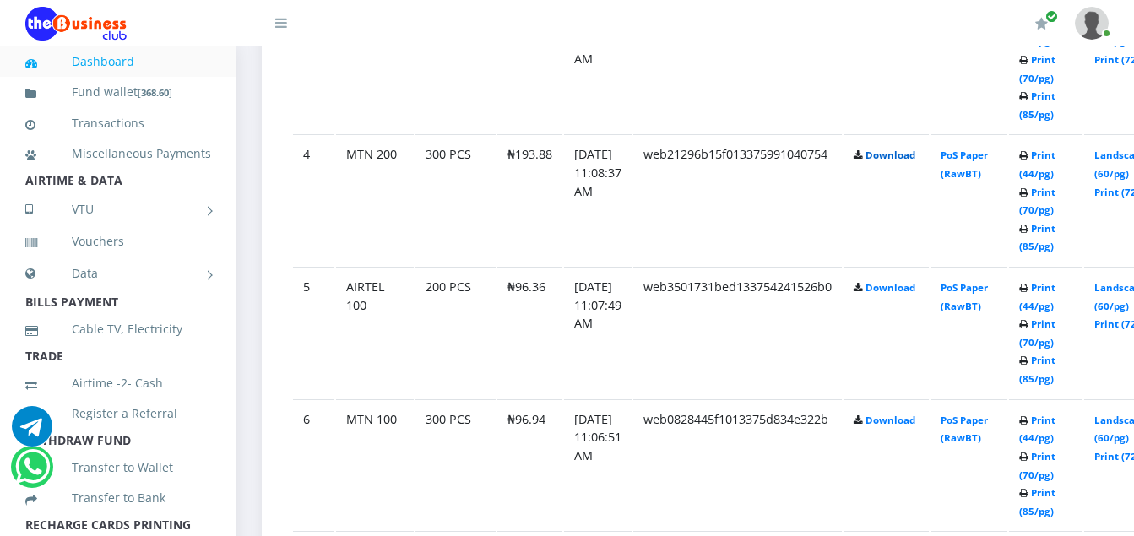
scroll to position [1362, 0]
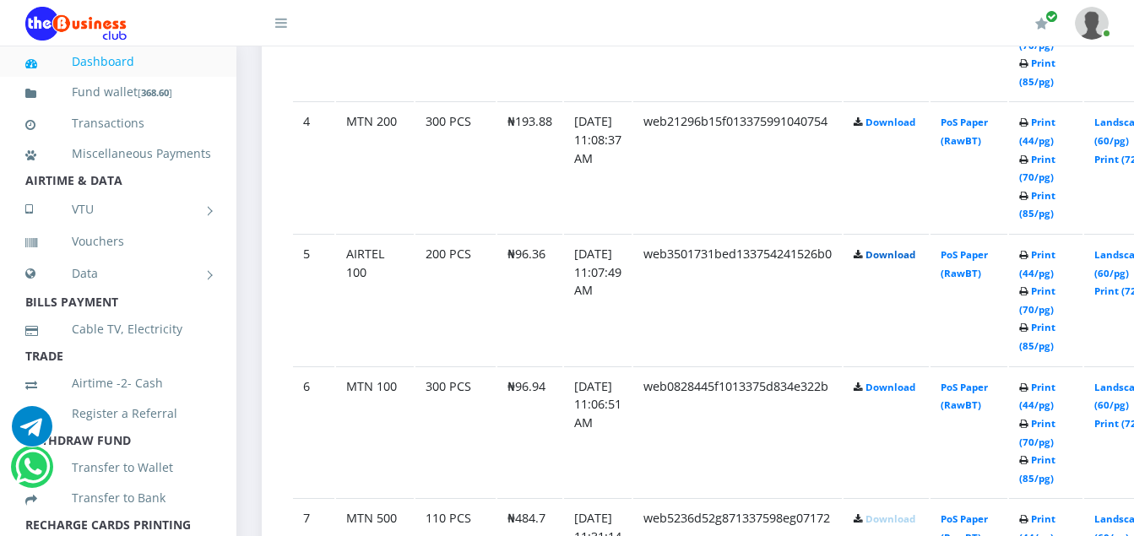
click at [912, 258] on link "Download" at bounding box center [890, 254] width 50 height 13
click at [915, 391] on link "Download" at bounding box center [890, 387] width 50 height 13
